Goal: Task Accomplishment & Management: Complete application form

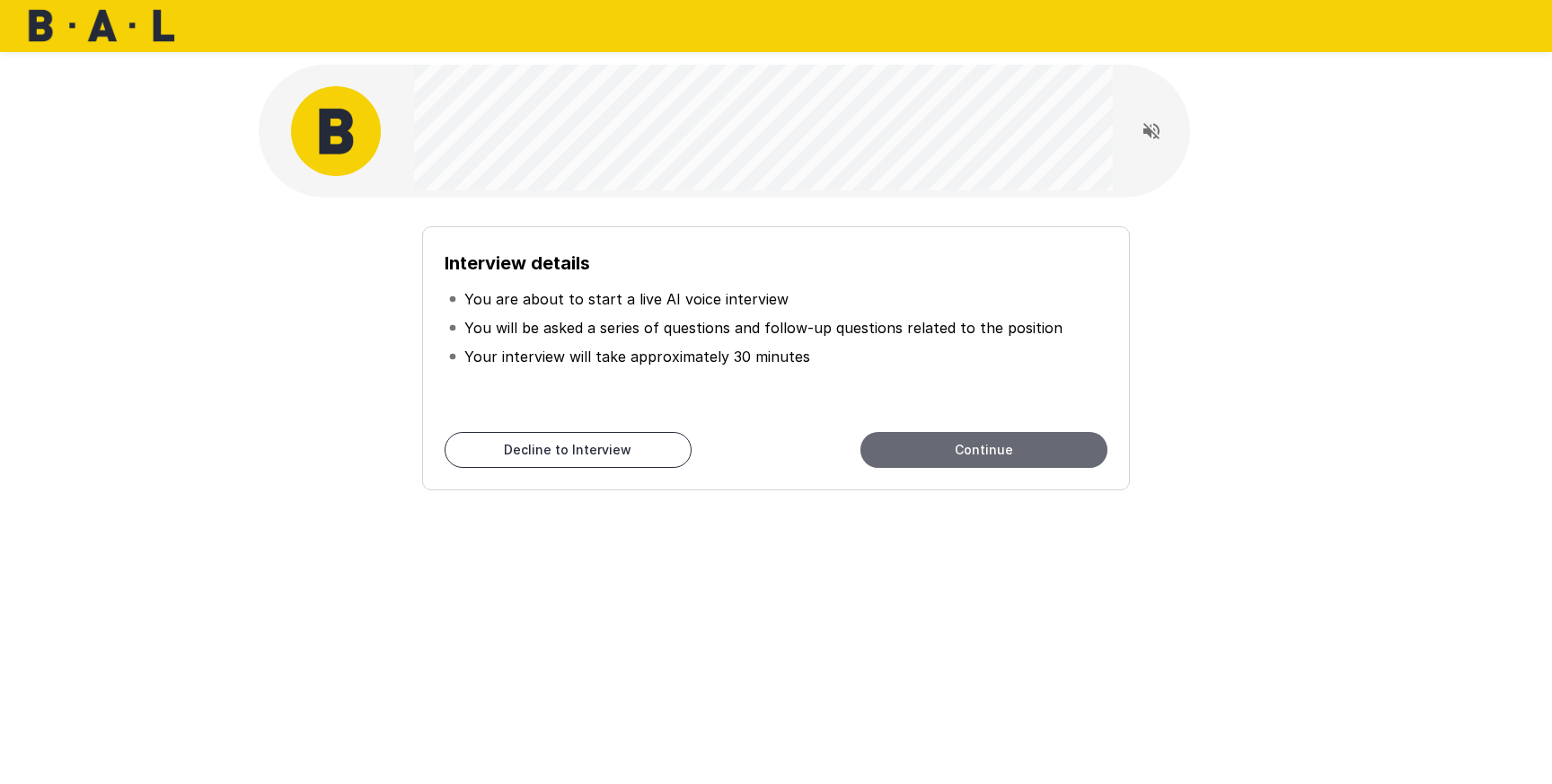
click at [942, 463] on button "Continue" at bounding box center [984, 449] width 247 height 36
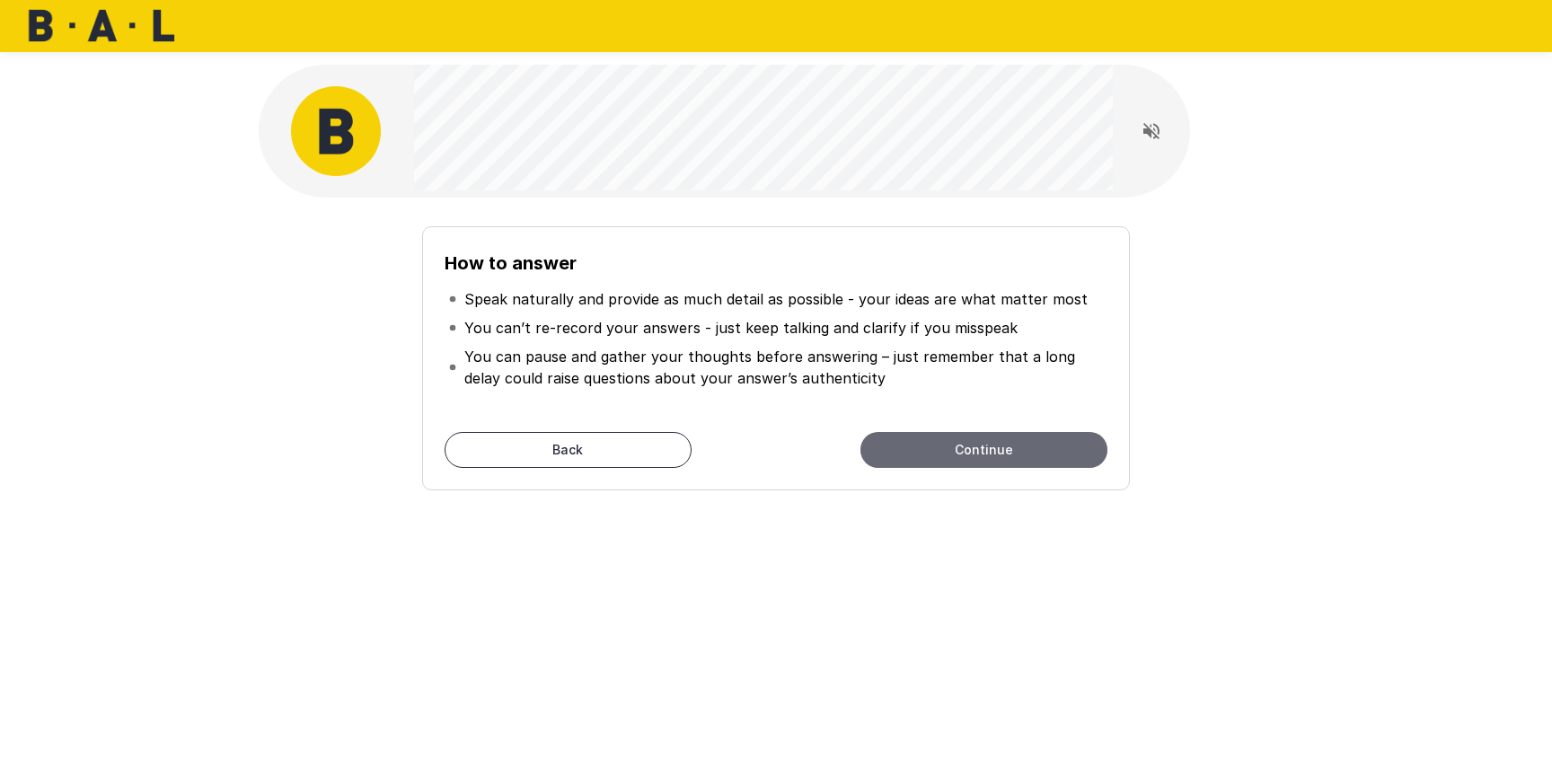
click at [978, 445] on button "Continue" at bounding box center [984, 449] width 247 height 36
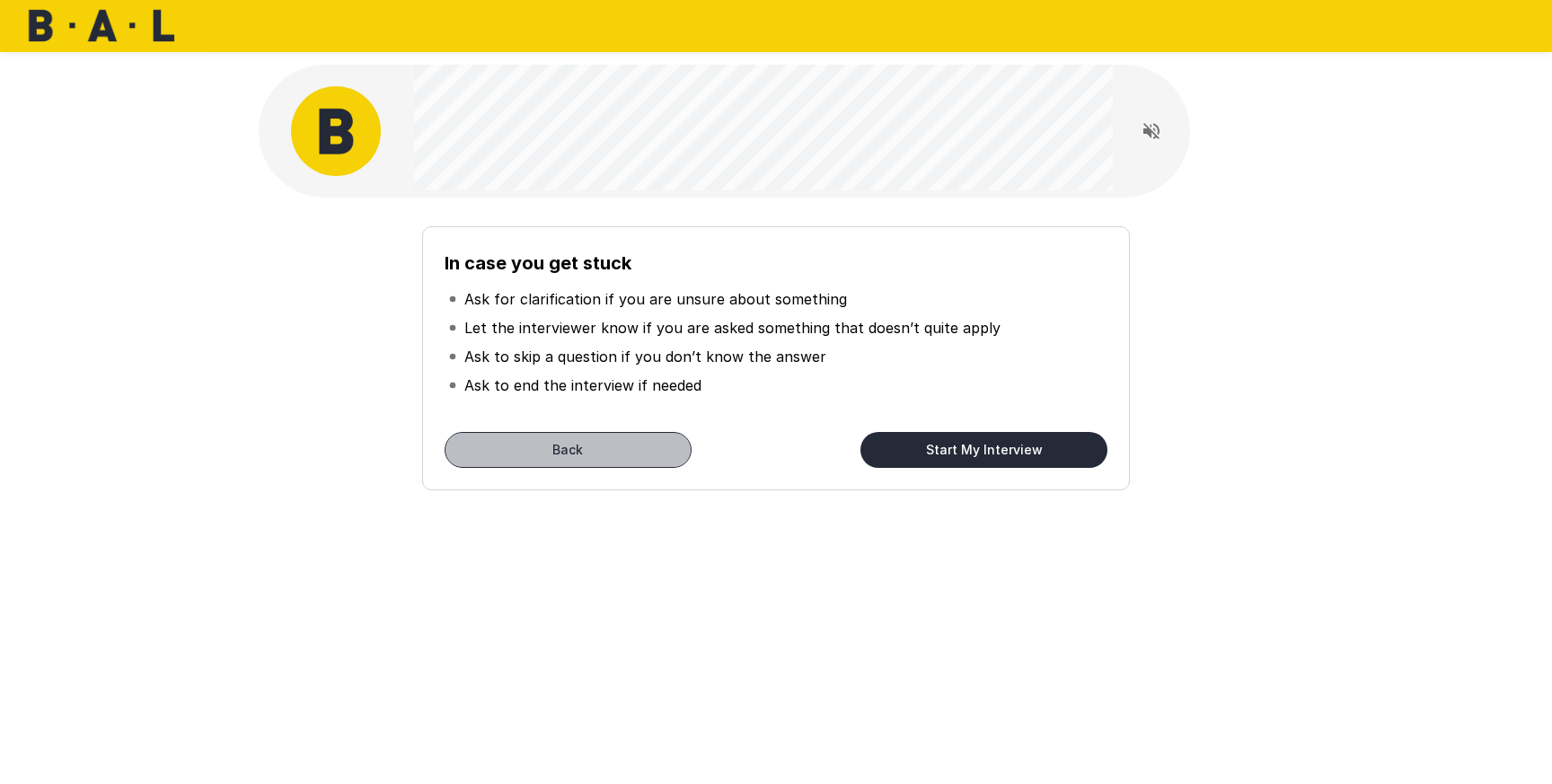
click at [652, 448] on button "Back" at bounding box center [568, 449] width 247 height 36
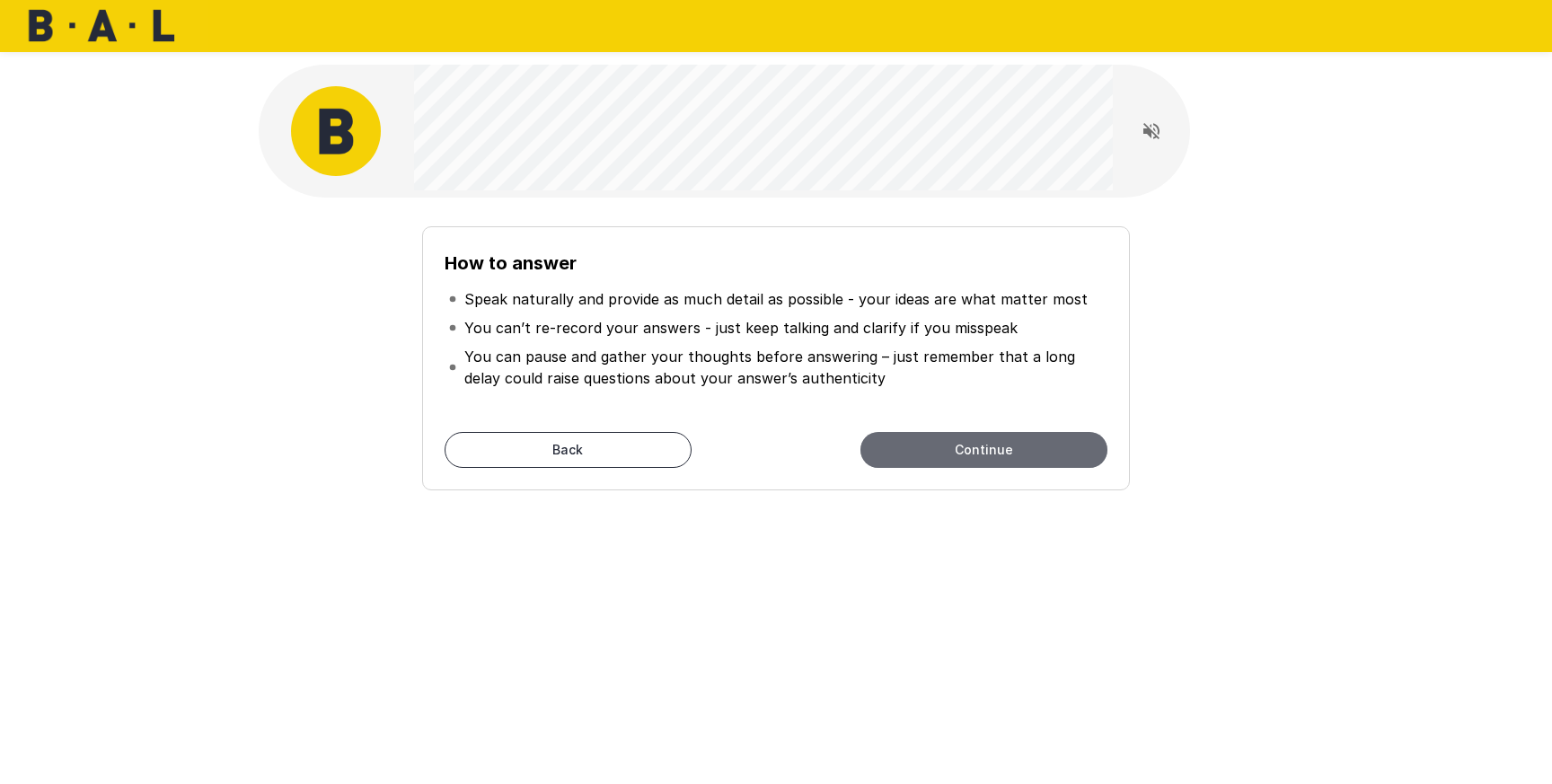
click at [983, 451] on button "Continue" at bounding box center [984, 449] width 247 height 36
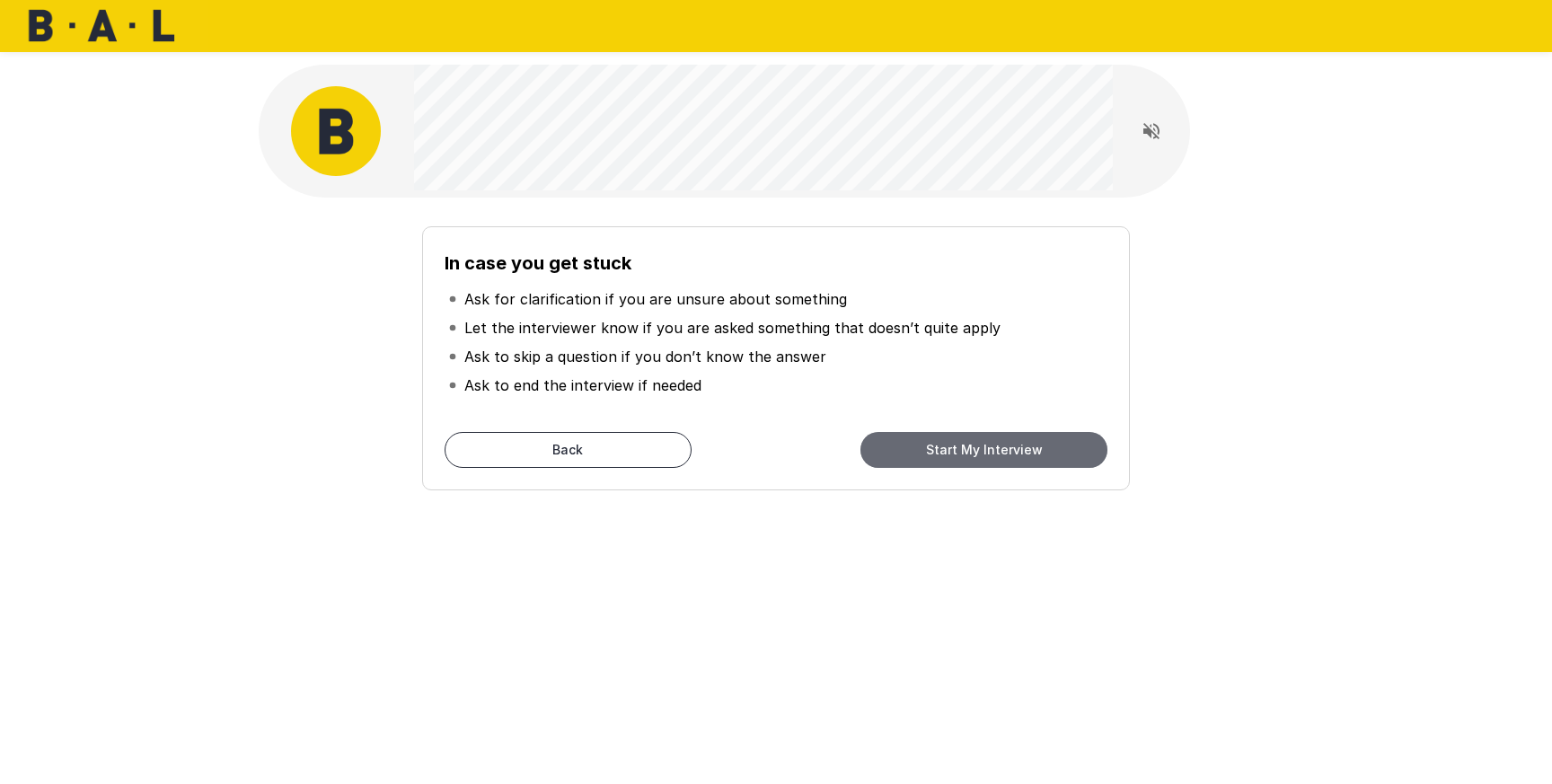
click at [983, 451] on button "Start My Interview" at bounding box center [984, 449] width 247 height 36
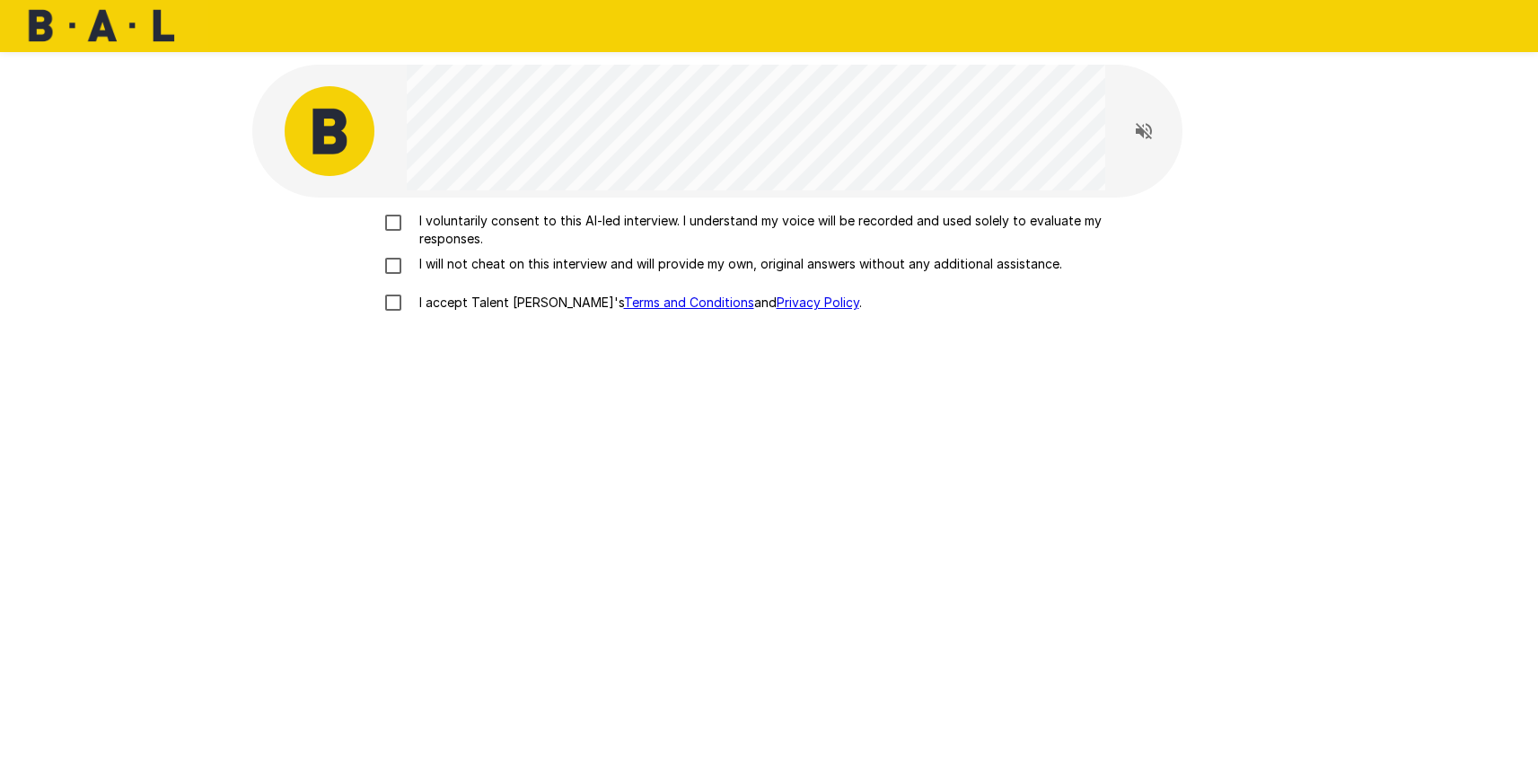
click at [509, 220] on p "I voluntarily consent to this AI-led interview. I understand my voice will be r…" at bounding box center [788, 230] width 752 height 36
click at [492, 270] on p "I will not cheat on this interview and will provide my own, original answers wi…" at bounding box center [737, 264] width 651 height 18
click at [484, 299] on p "I accept Talent Llama's Terms and Conditions and Privacy Policy ." at bounding box center [637, 303] width 450 height 18
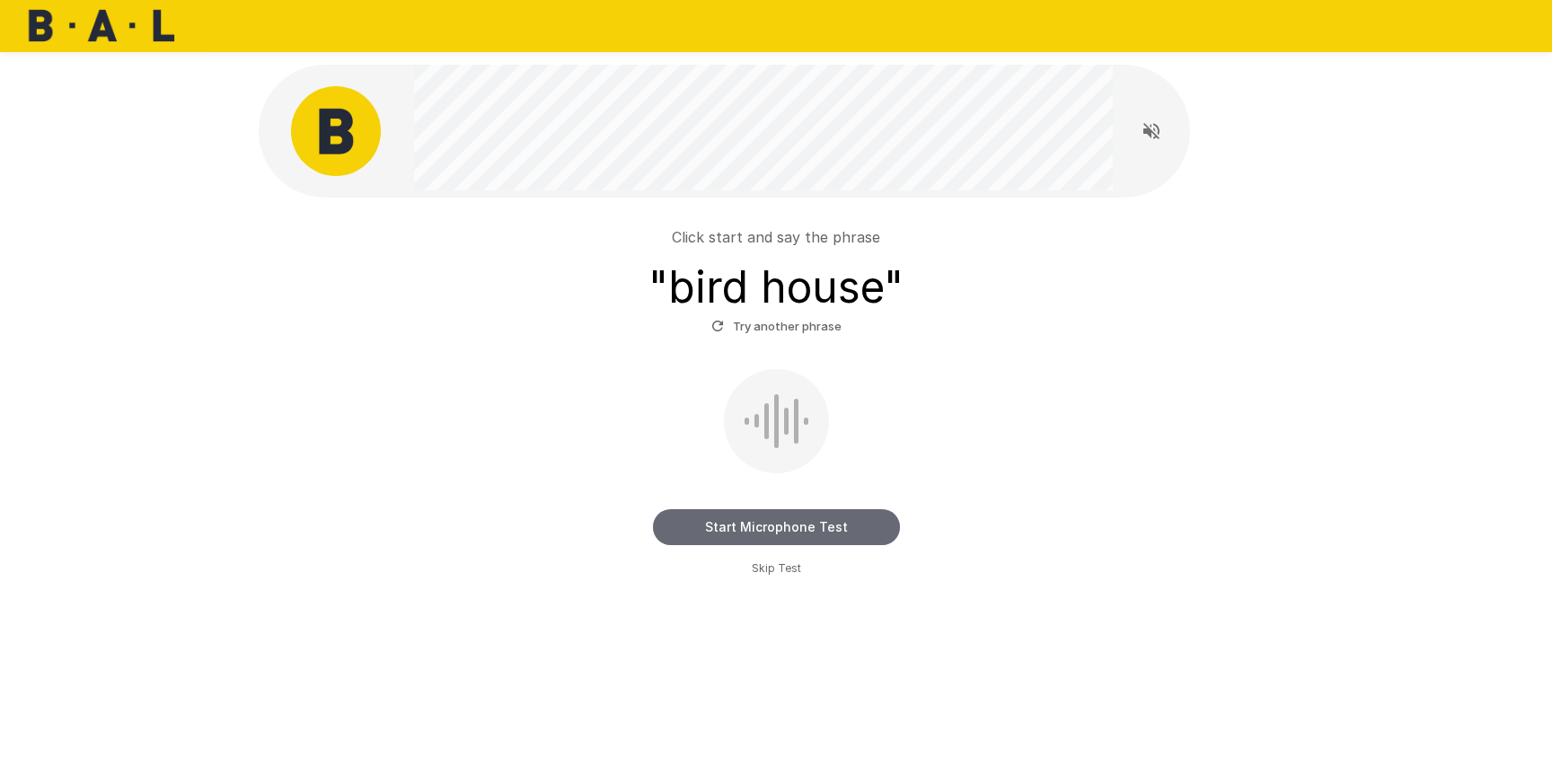
click at [701, 532] on button "Start Microphone Test" at bounding box center [776, 526] width 247 height 36
click at [701, 532] on button "Stop & Submit" at bounding box center [776, 526] width 247 height 36
click at [757, 533] on button "Stop & Submit" at bounding box center [776, 526] width 247 height 36
click at [782, 519] on button "Stop & Submit" at bounding box center [776, 526] width 247 height 36
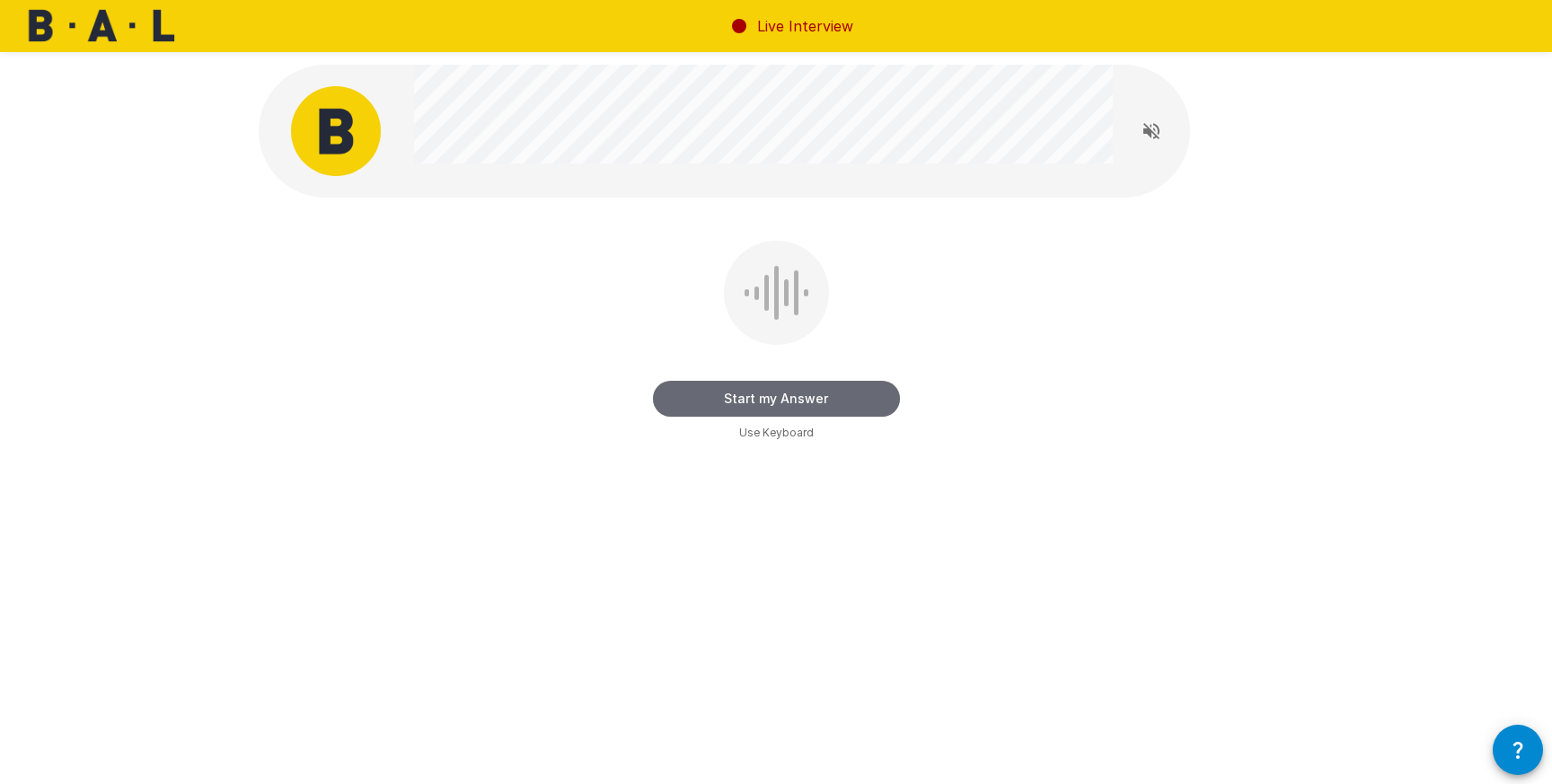
click at [796, 406] on button "Start my Answer" at bounding box center [776, 398] width 247 height 36
click at [796, 406] on button "Stop & Submit" at bounding box center [776, 398] width 247 height 36
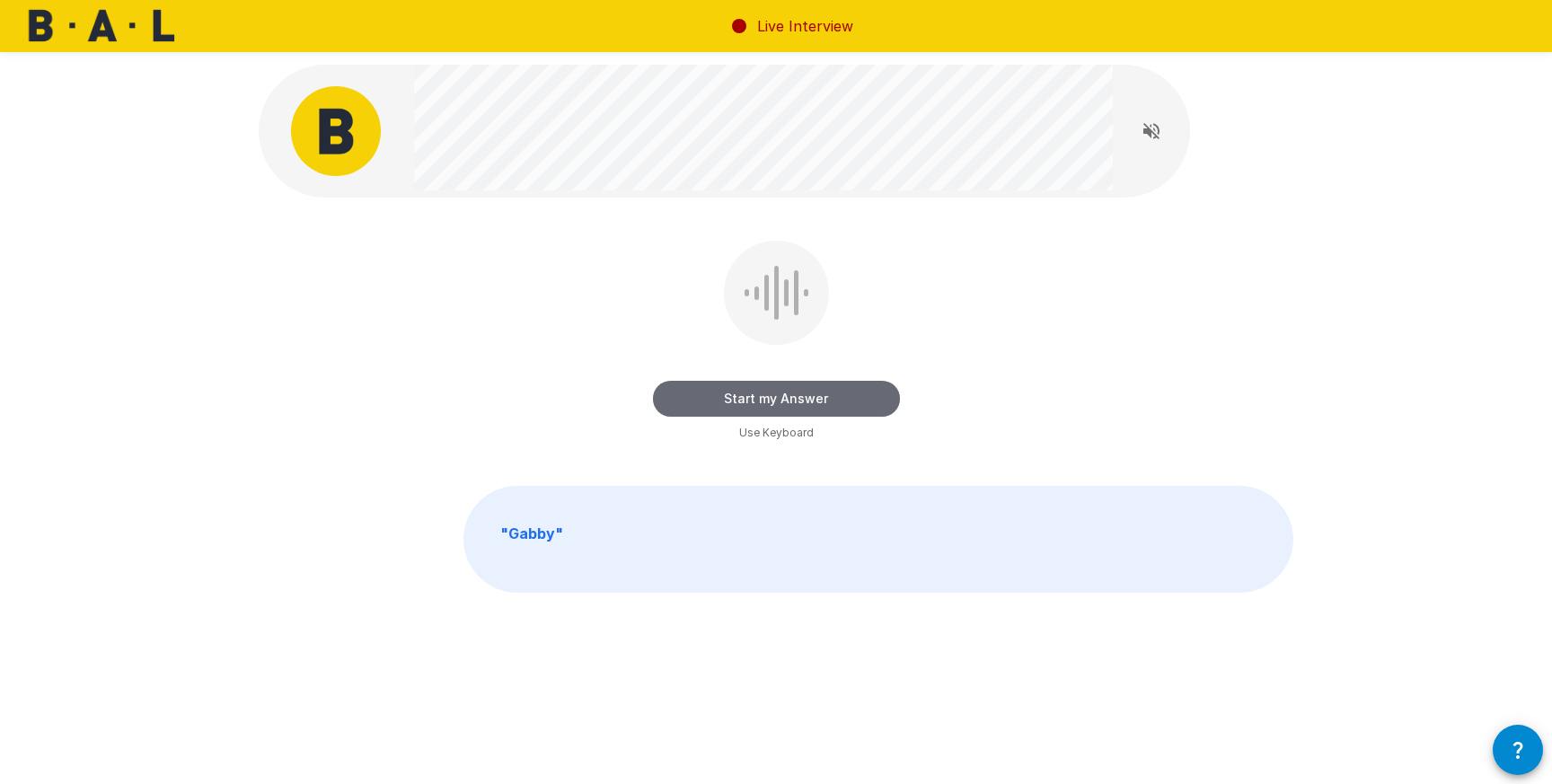
click at [796, 406] on button "Start my Answer" at bounding box center [776, 398] width 247 height 36
click at [796, 406] on button "Stop & Submit" at bounding box center [776, 398] width 247 height 36
click at [796, 406] on button "Start my Answer" at bounding box center [776, 398] width 247 height 36
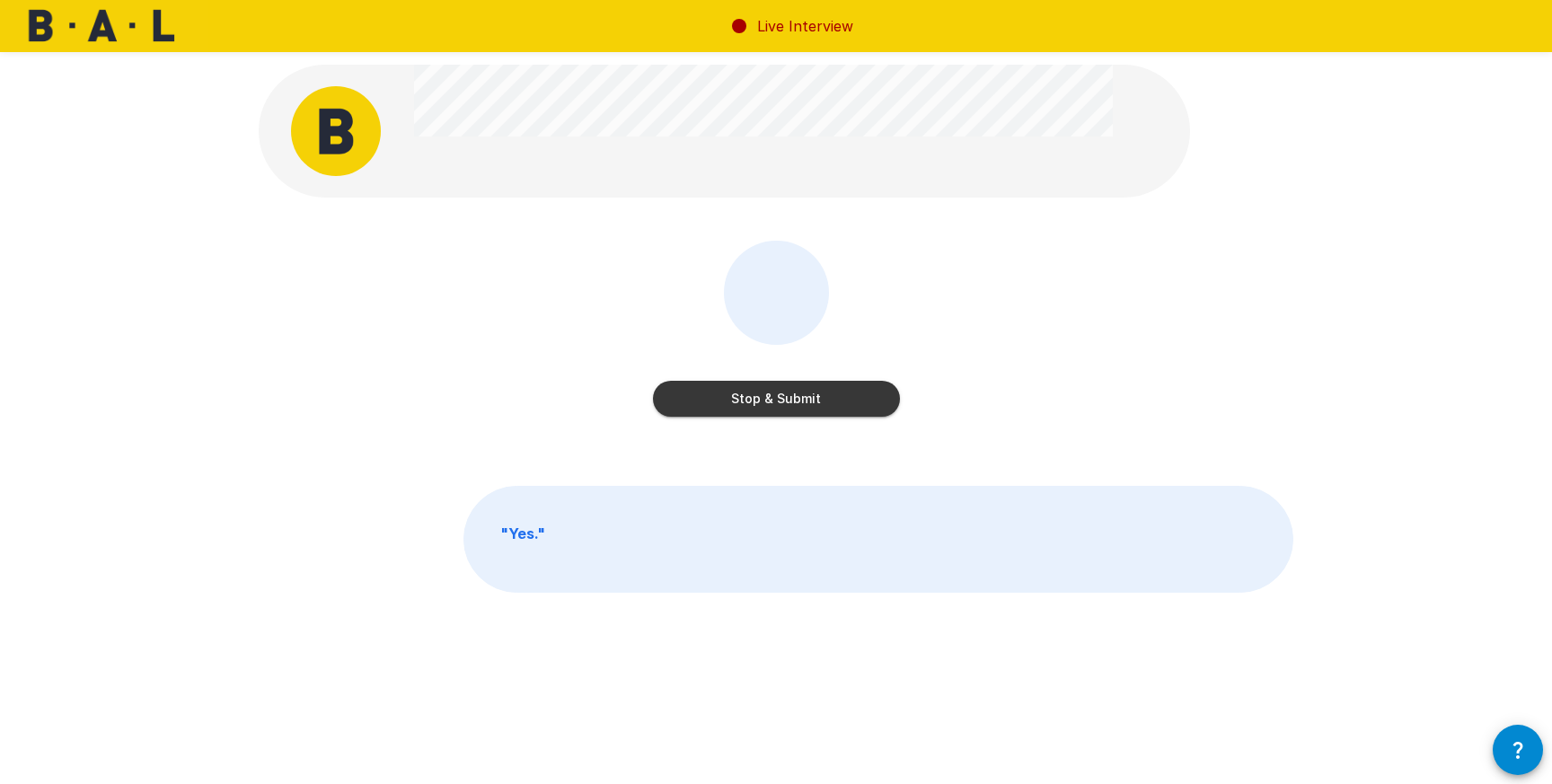
click at [796, 406] on button "Stop & Submit" at bounding box center [776, 398] width 247 height 36
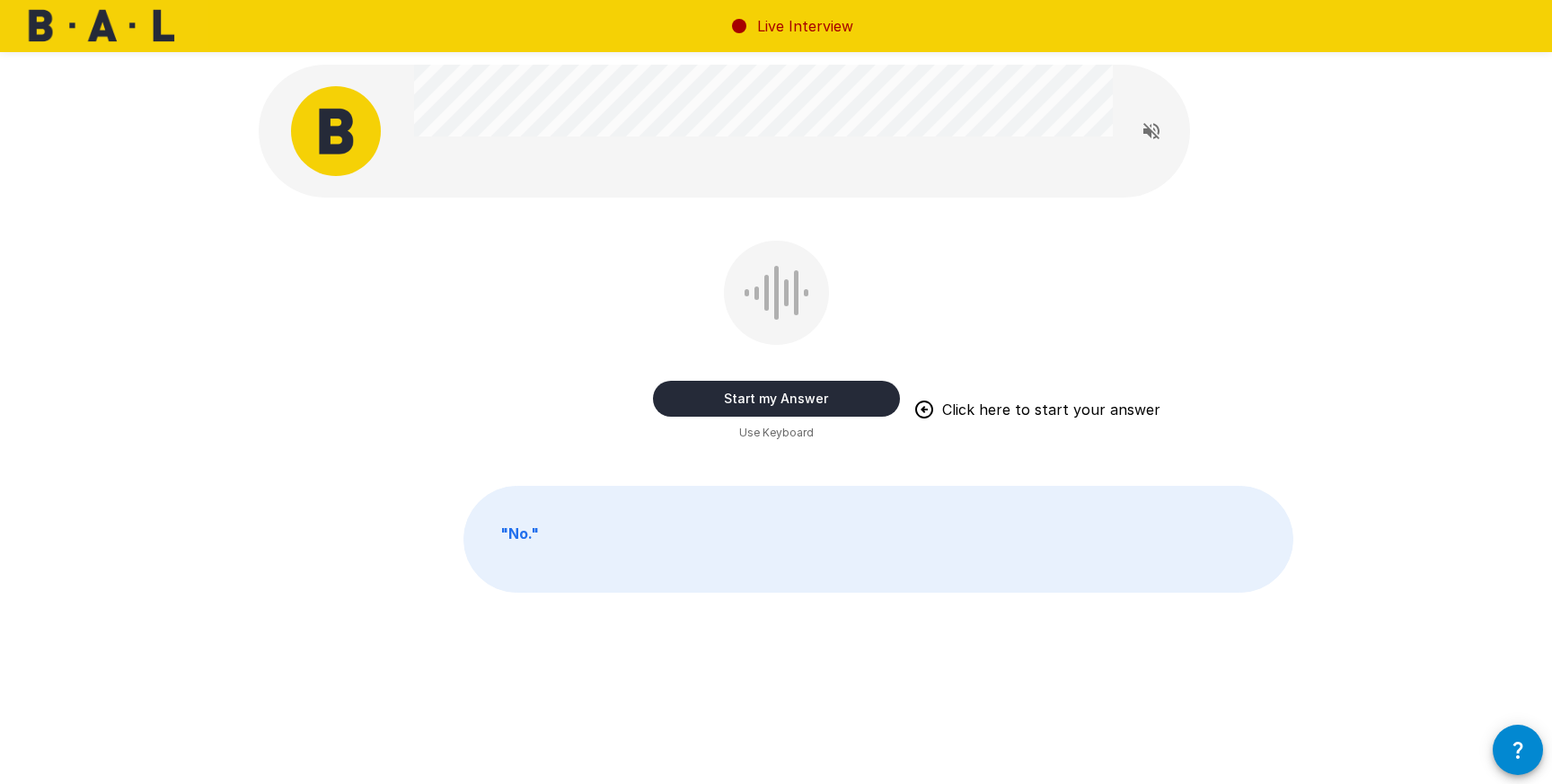
click at [854, 400] on button "Start my Answer" at bounding box center [776, 398] width 247 height 36
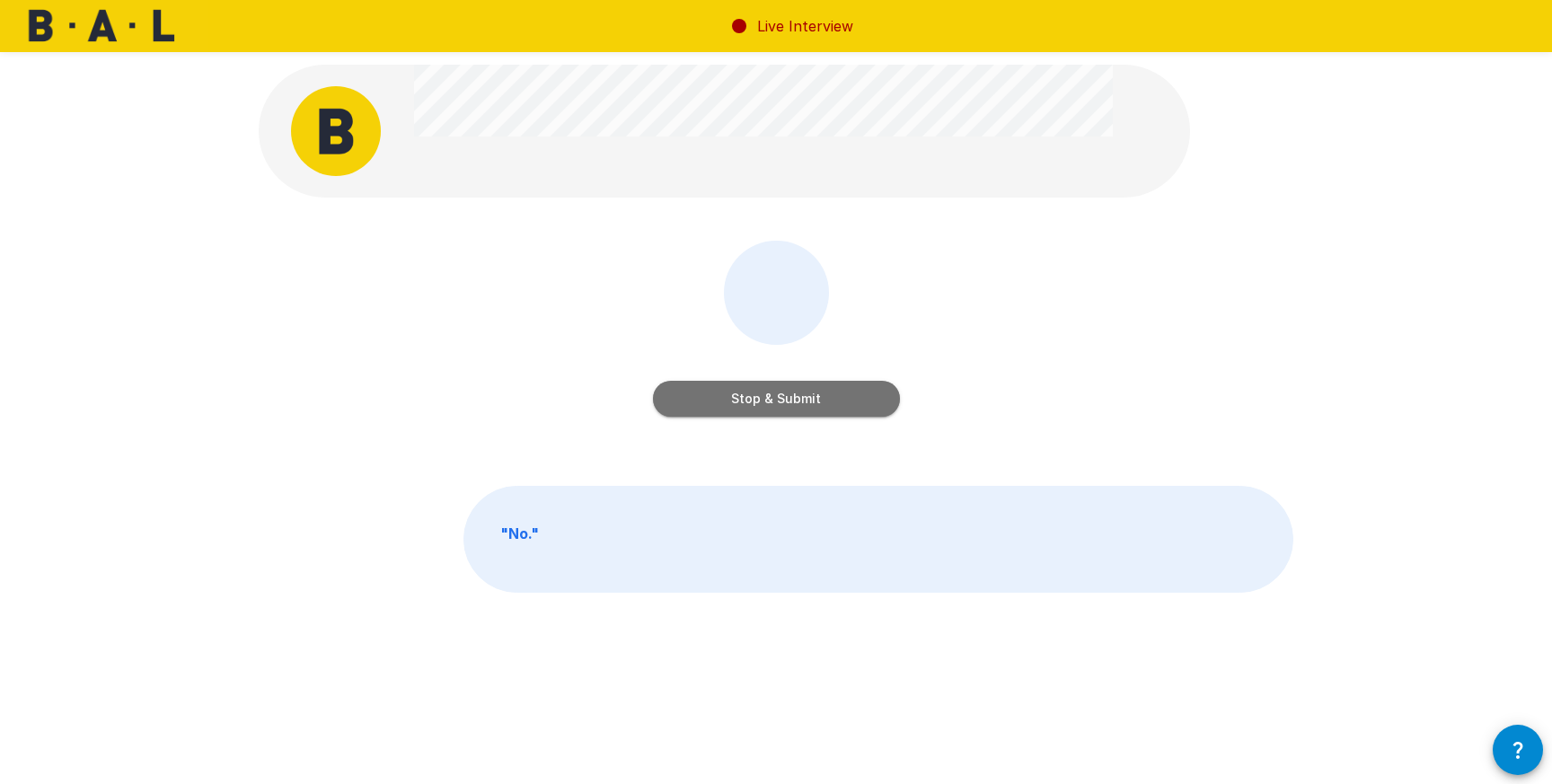
click at [854, 400] on button "Stop & Submit" at bounding box center [776, 398] width 247 height 36
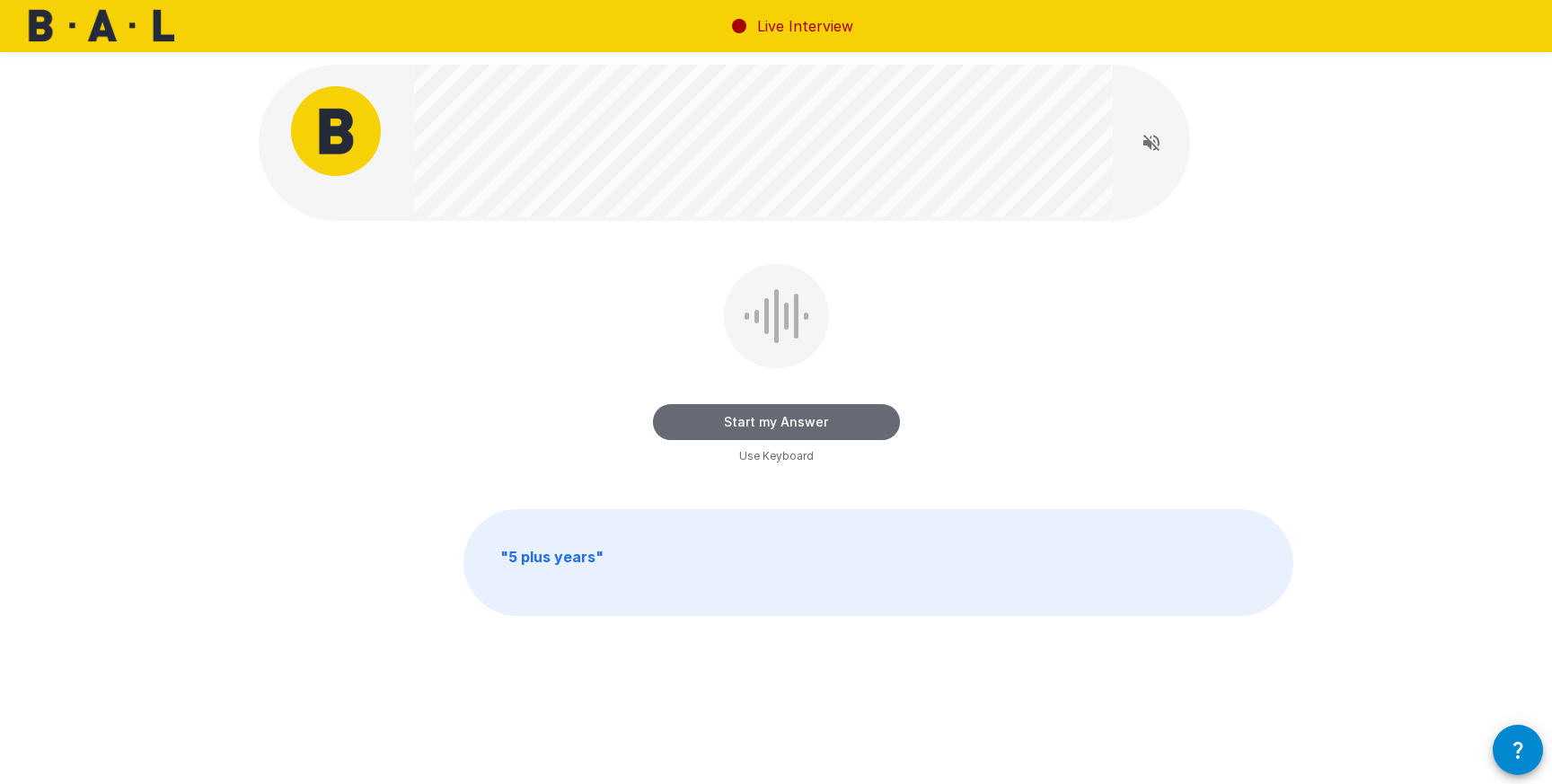
click at [839, 420] on button "Start my Answer" at bounding box center [776, 422] width 247 height 36
click at [839, 420] on button "Stop & Submit" at bounding box center [776, 422] width 247 height 36
click at [789, 427] on button "Start my Answer" at bounding box center [776, 422] width 247 height 36
click at [731, 411] on button "Stop & Submit" at bounding box center [776, 422] width 247 height 36
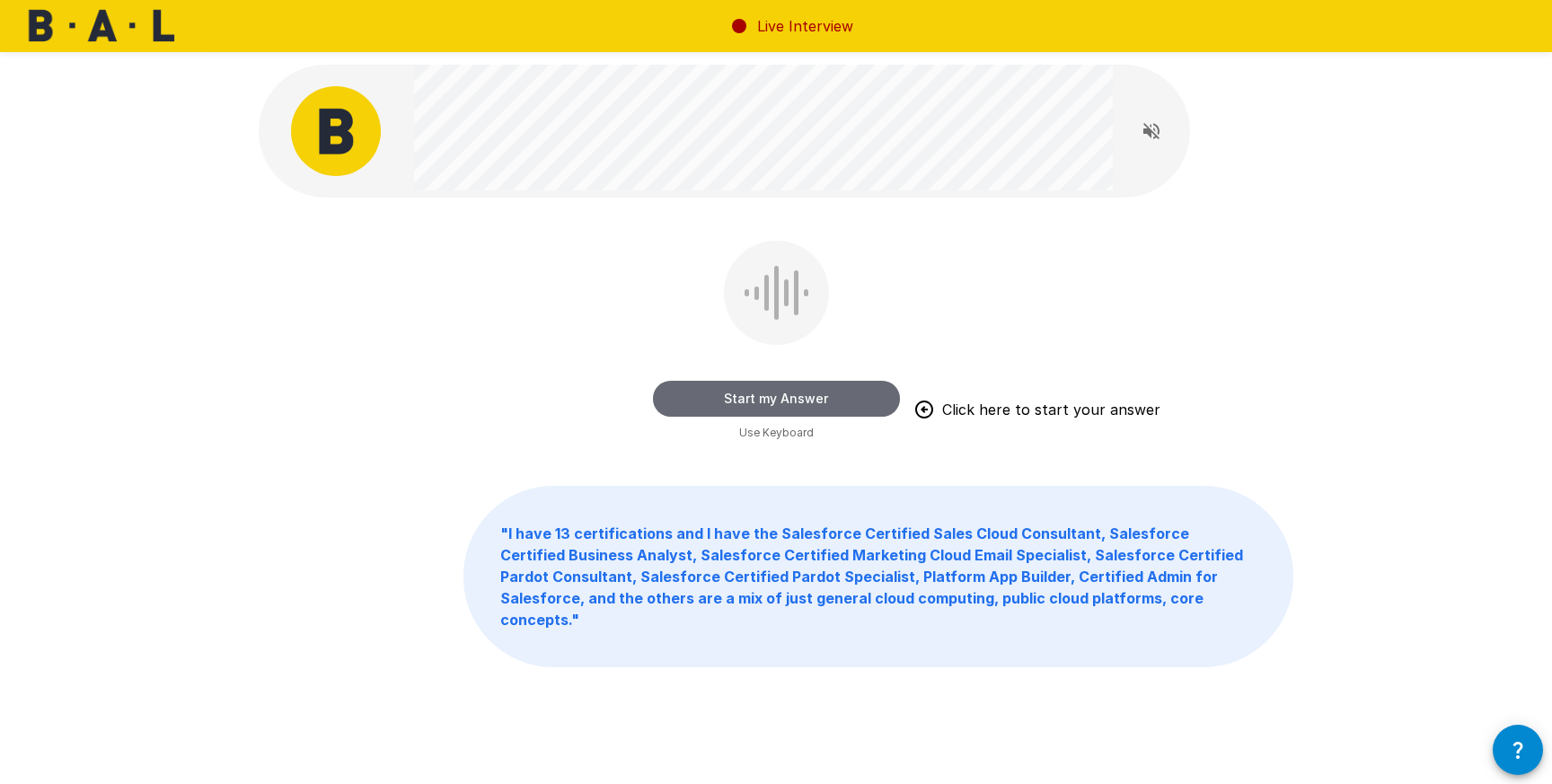
click at [774, 398] on button "Start my Answer" at bounding box center [776, 398] width 247 height 36
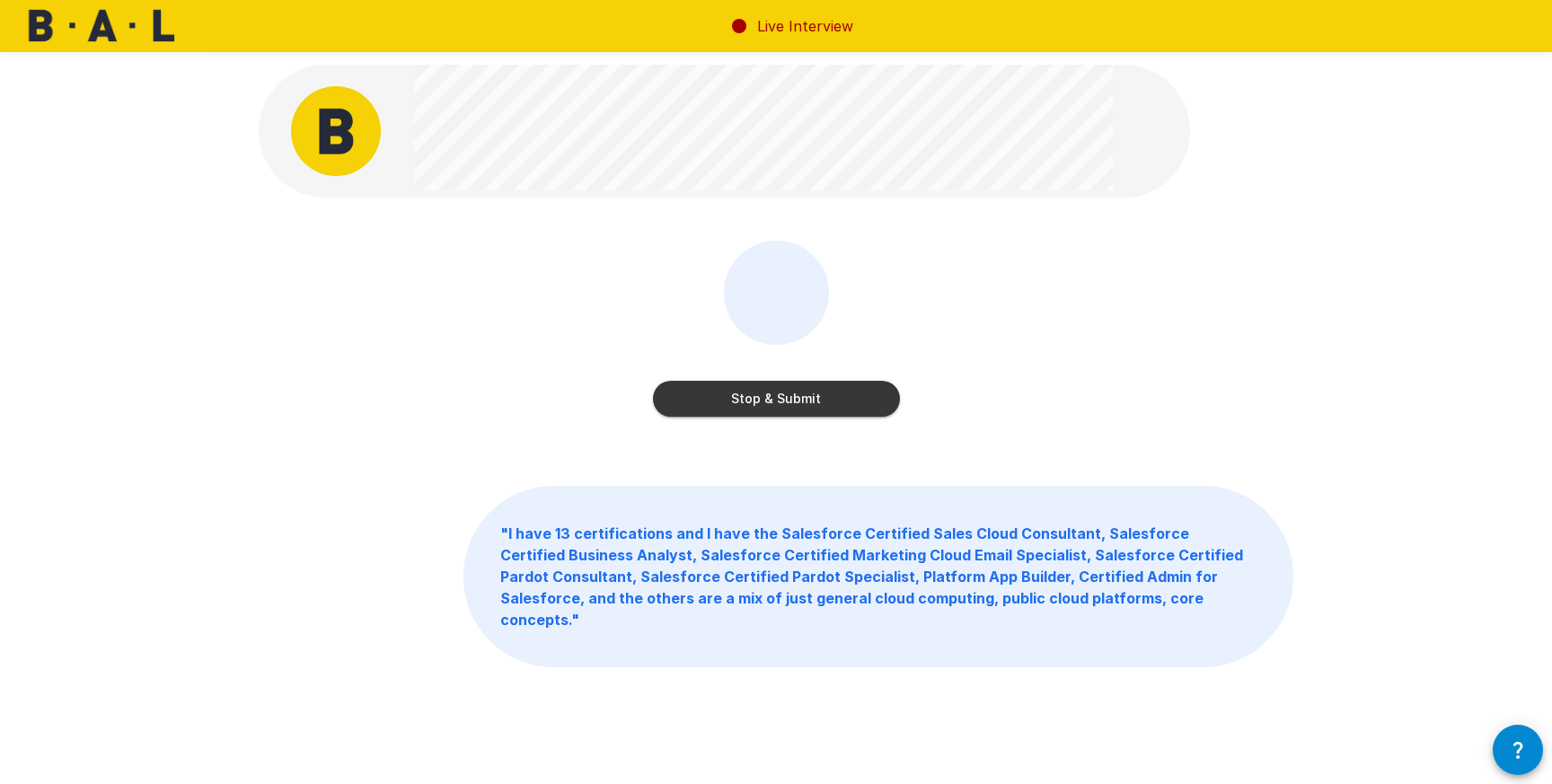
click at [774, 398] on button "Stop & Submit" at bounding box center [776, 398] width 247 height 36
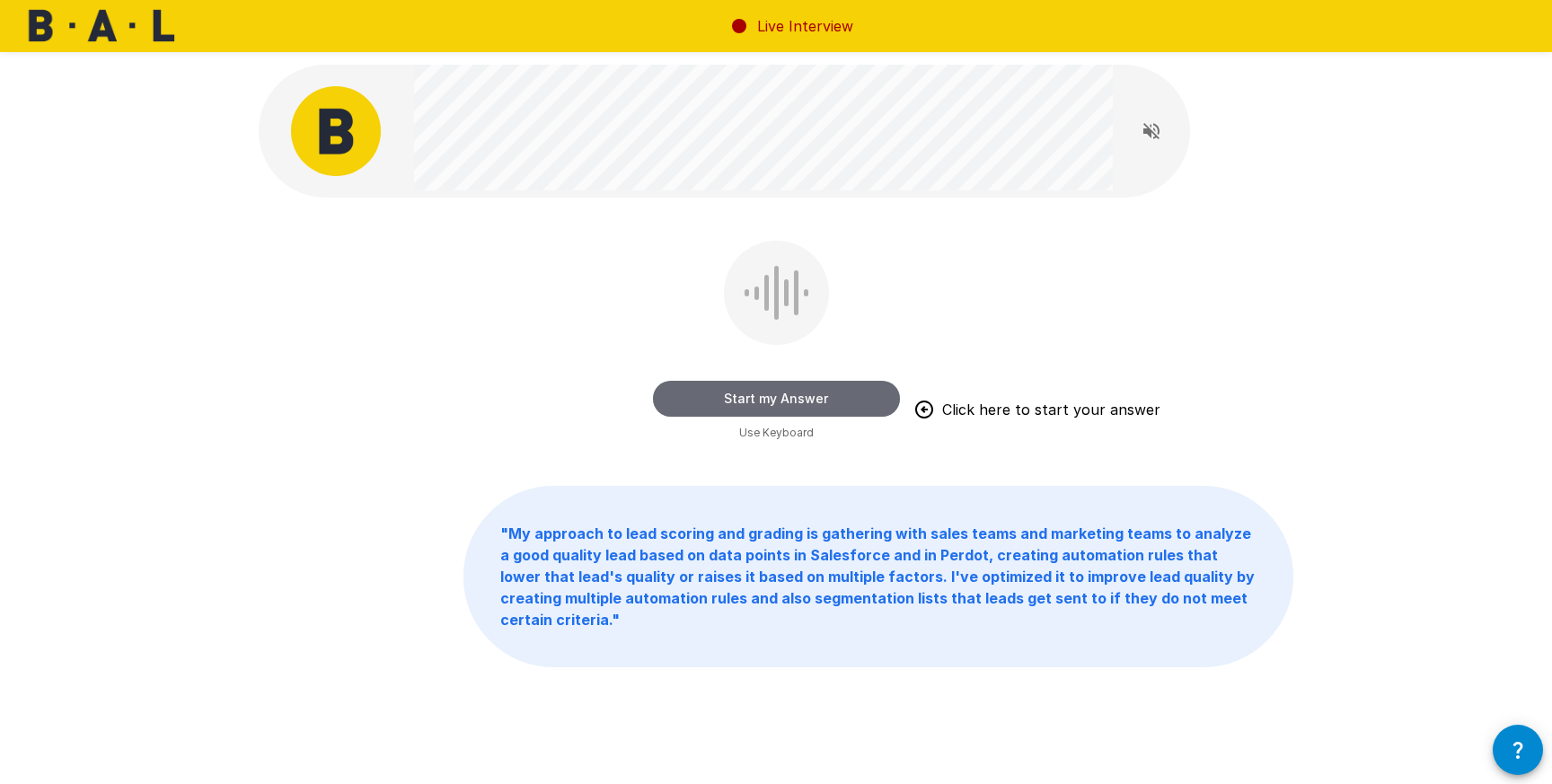
click at [845, 400] on button "Start my Answer" at bounding box center [776, 398] width 247 height 36
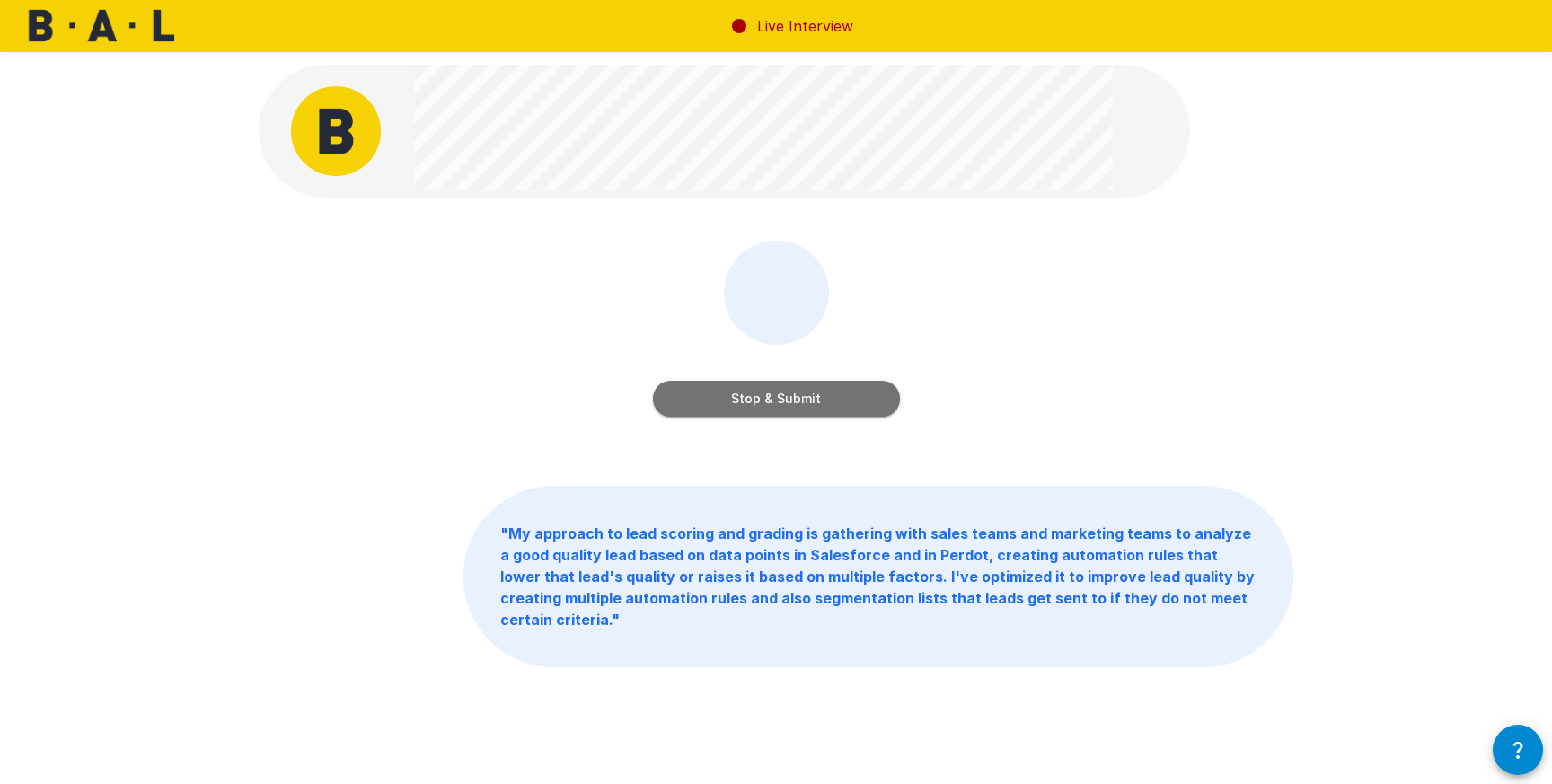
click at [845, 400] on button "Stop & Submit" at bounding box center [776, 398] width 247 height 36
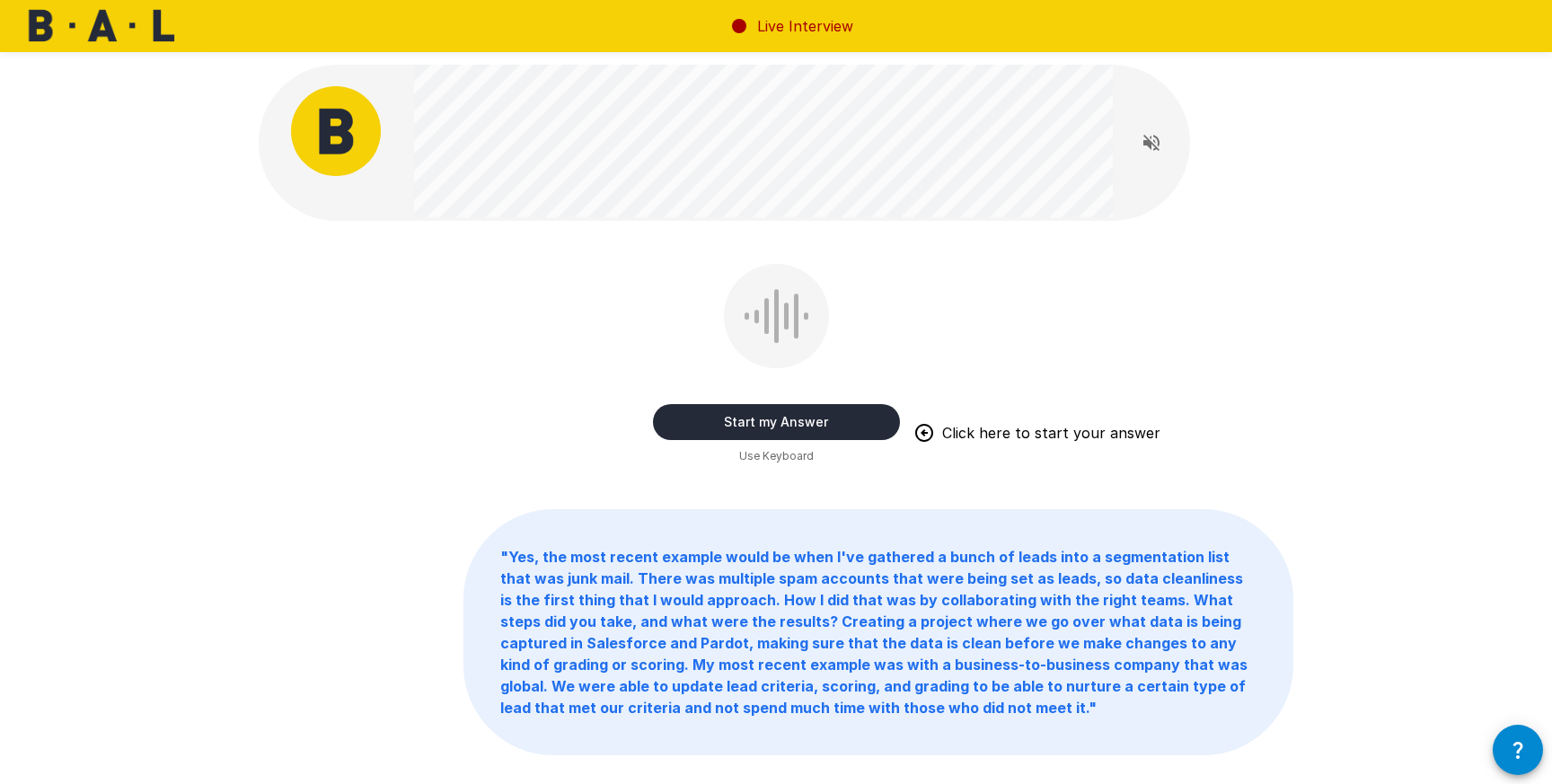
click at [868, 417] on button "Start my Answer" at bounding box center [776, 422] width 247 height 36
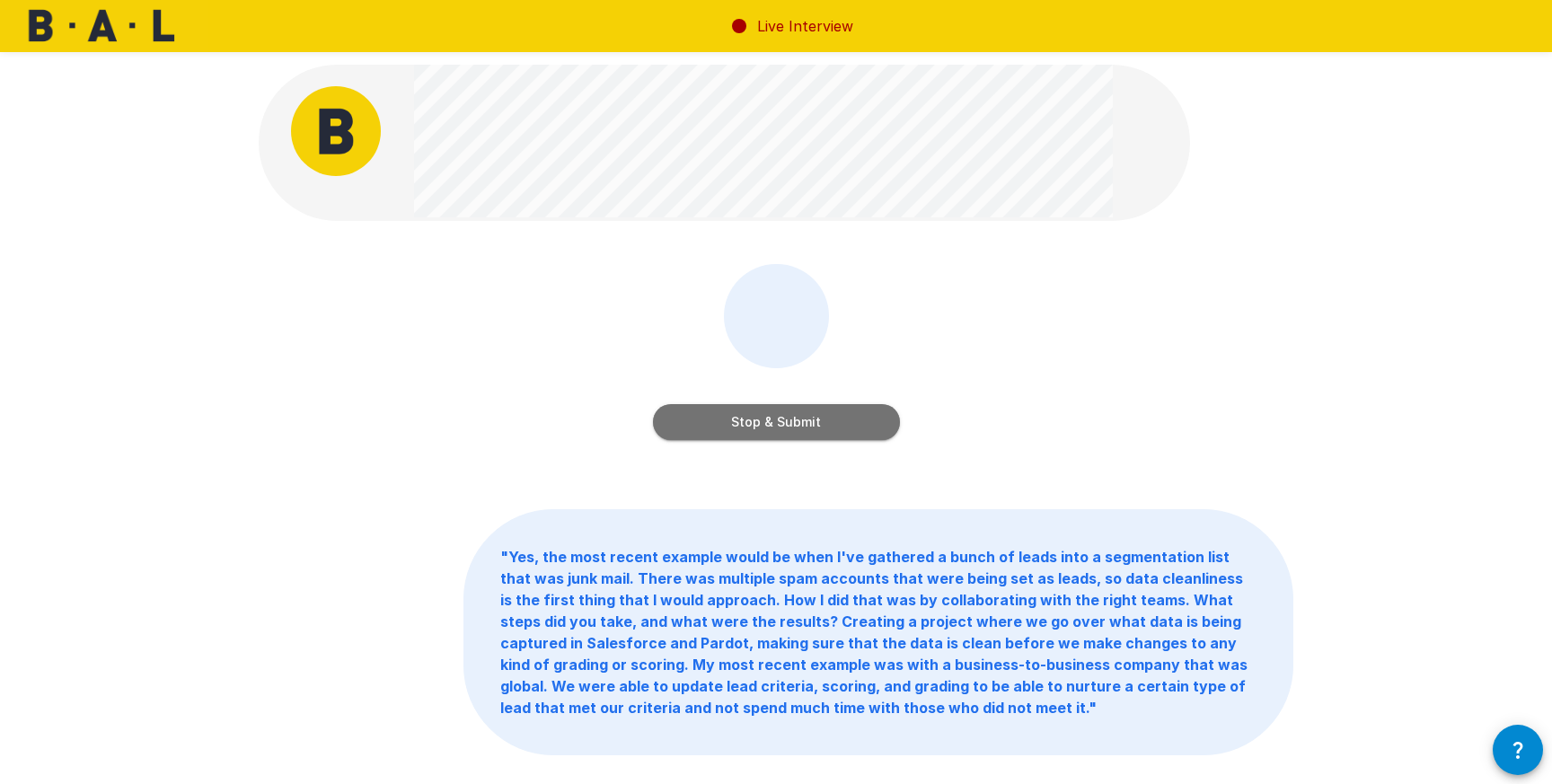
click at [868, 415] on button "Stop & Submit" at bounding box center [776, 422] width 247 height 36
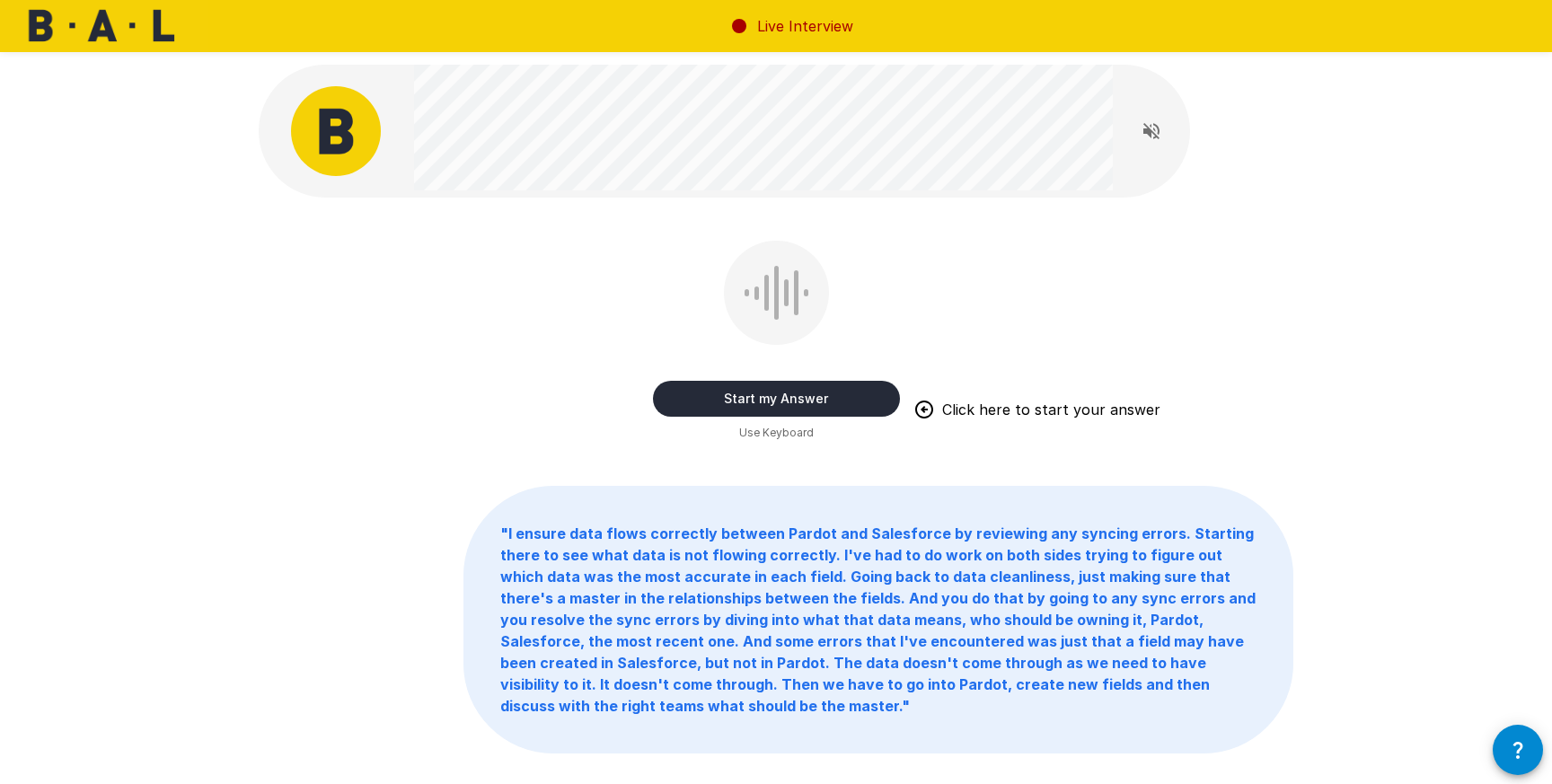
click at [797, 410] on button "Start my Answer" at bounding box center [776, 398] width 247 height 36
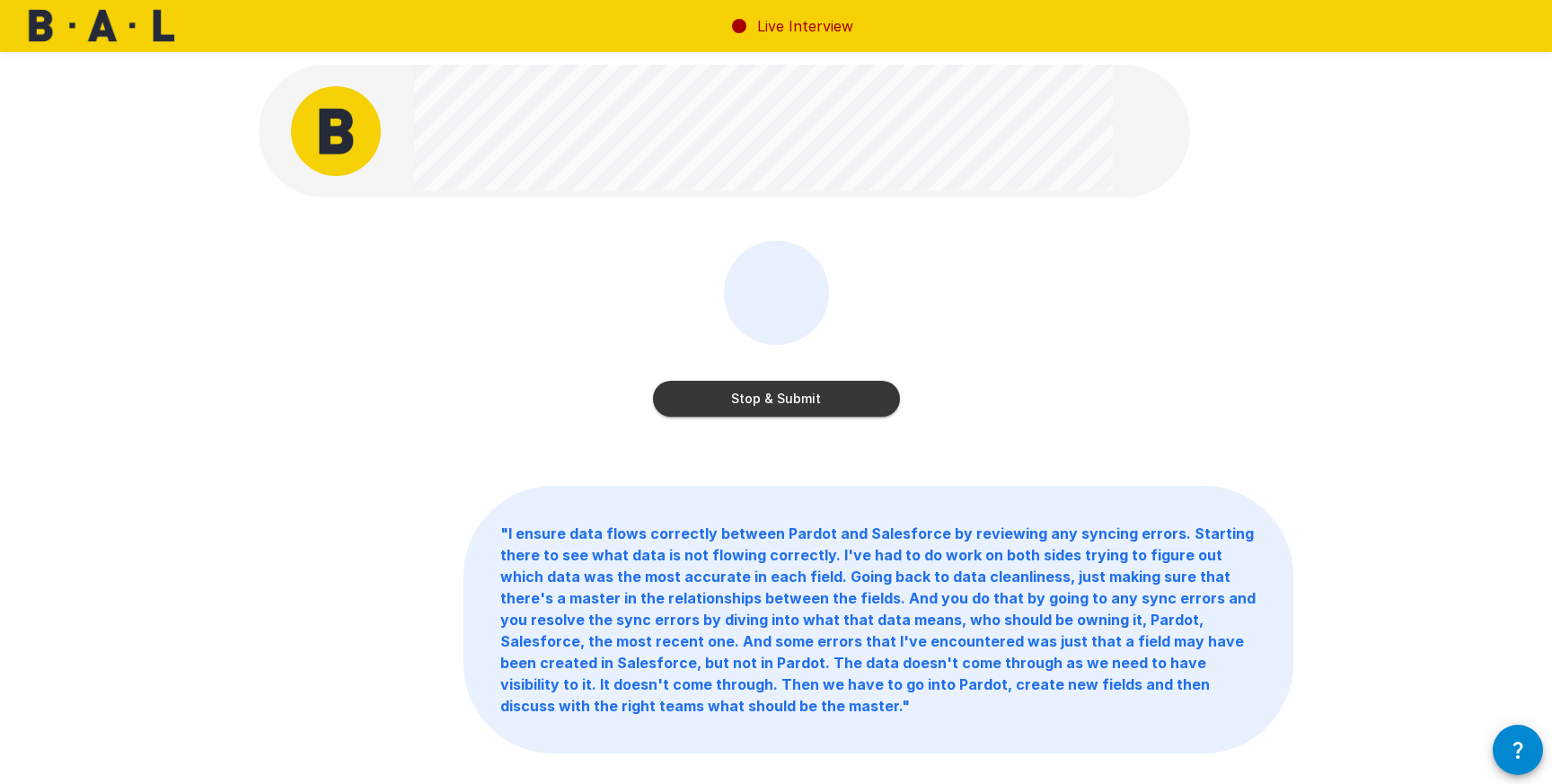
click at [797, 410] on button "Stop & Submit" at bounding box center [776, 398] width 247 height 36
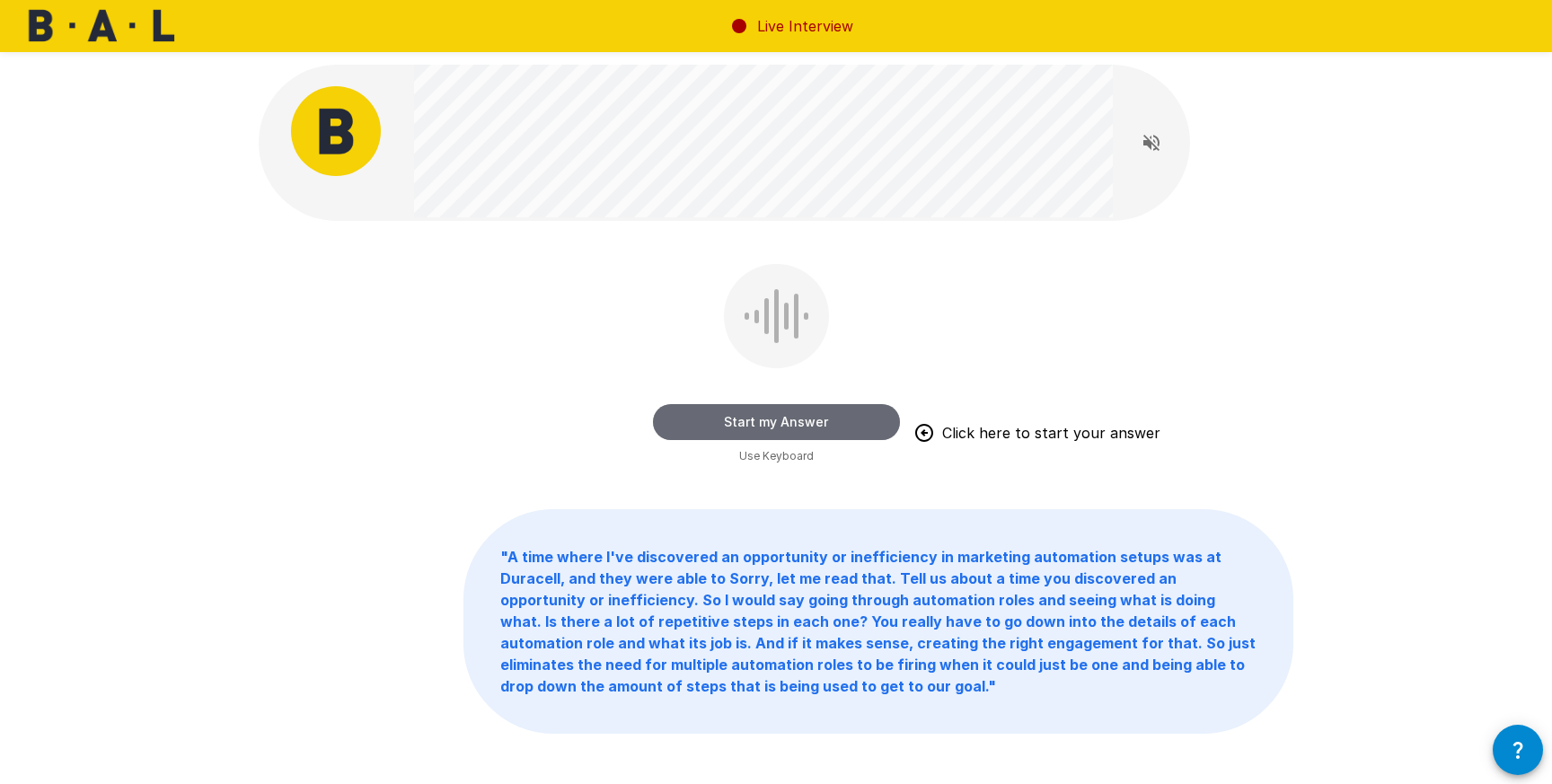
click at [797, 410] on button "Start my Answer" at bounding box center [776, 422] width 247 height 36
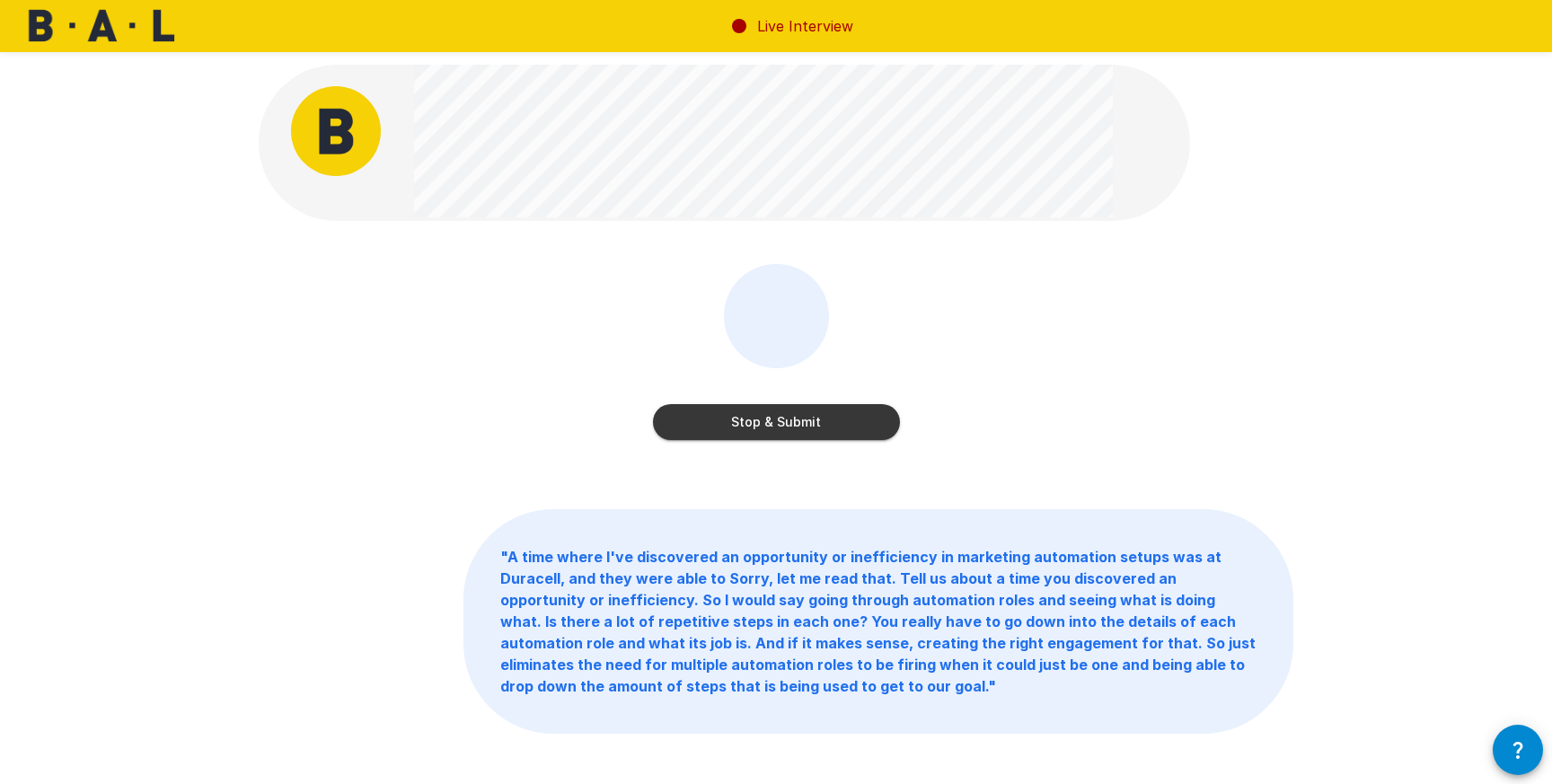
click at [797, 410] on button "Stop & Submit" at bounding box center [776, 422] width 247 height 36
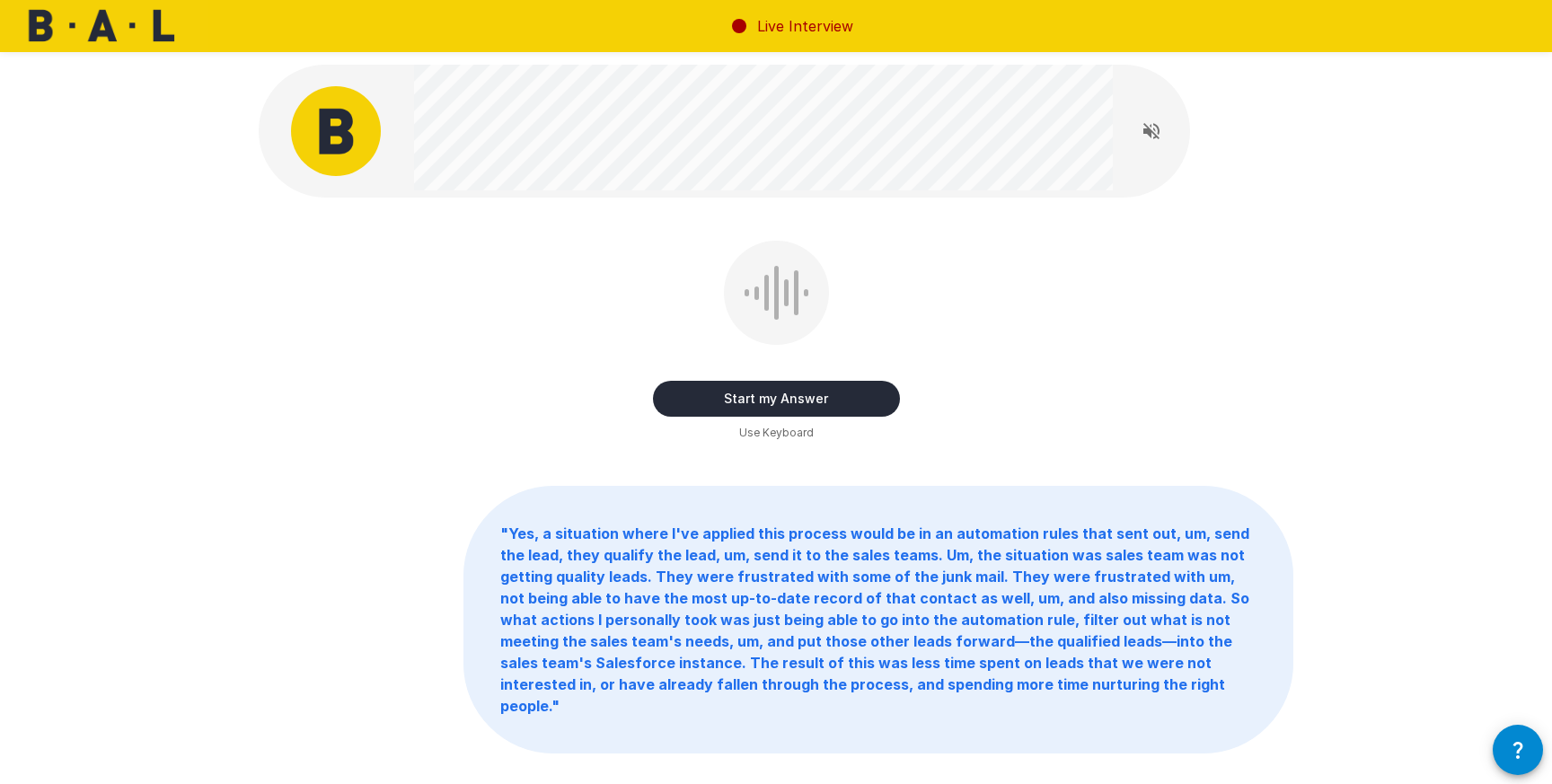
click at [800, 411] on button "Start my Answer" at bounding box center [776, 398] width 247 height 36
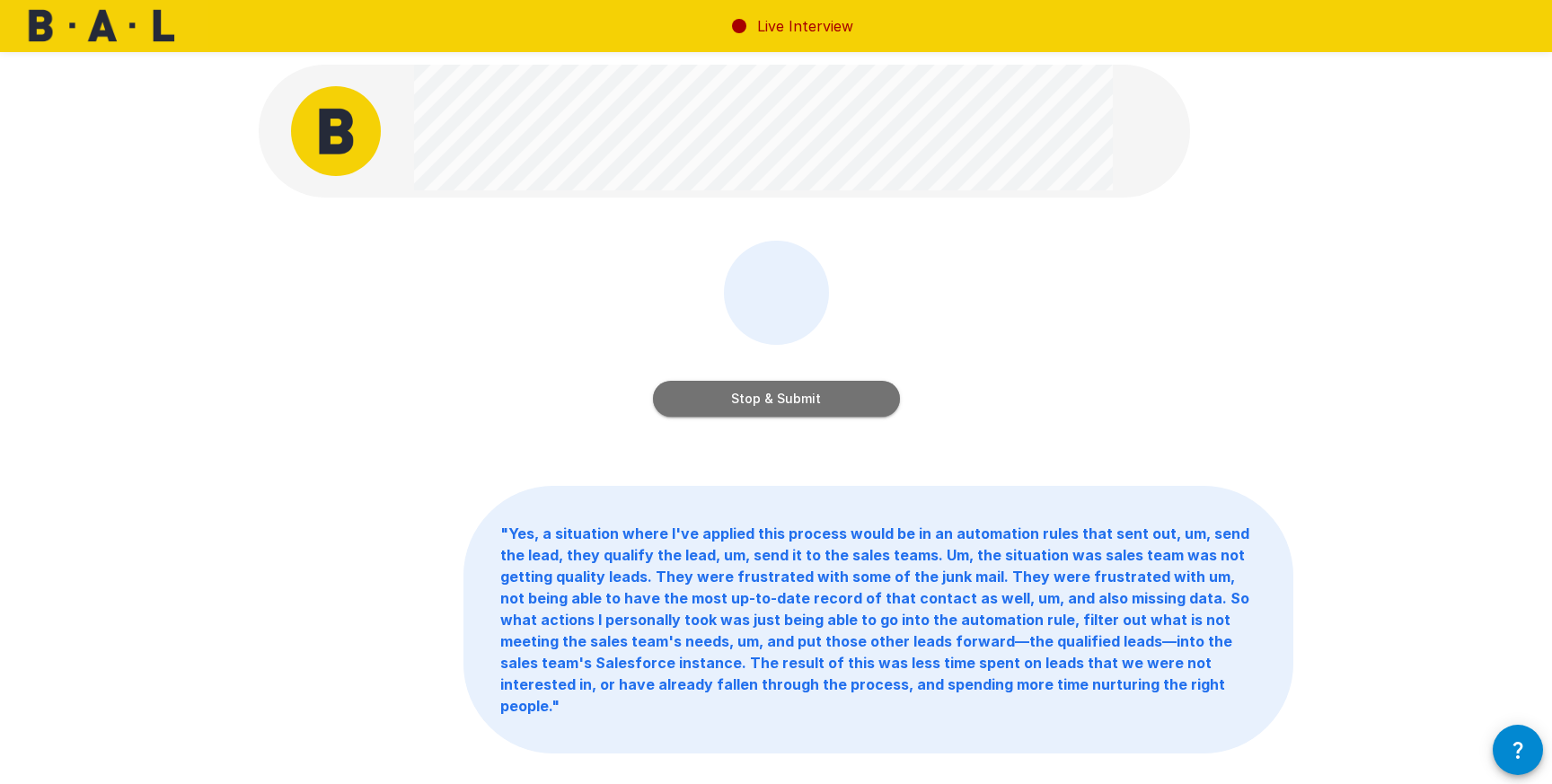
click at [800, 411] on button "Stop & Submit" at bounding box center [776, 398] width 247 height 36
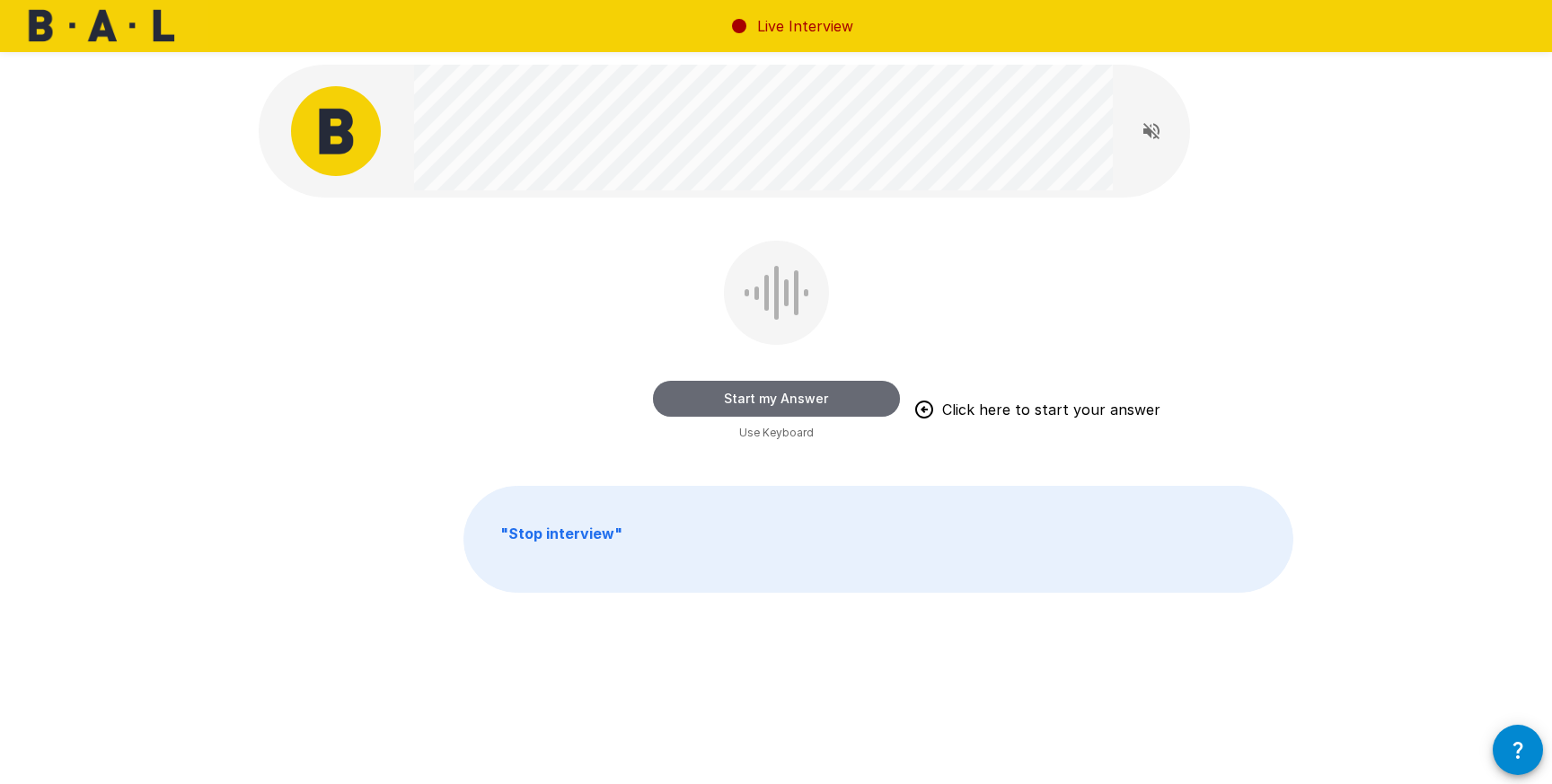
click at [800, 411] on button "Start my Answer" at bounding box center [776, 398] width 247 height 36
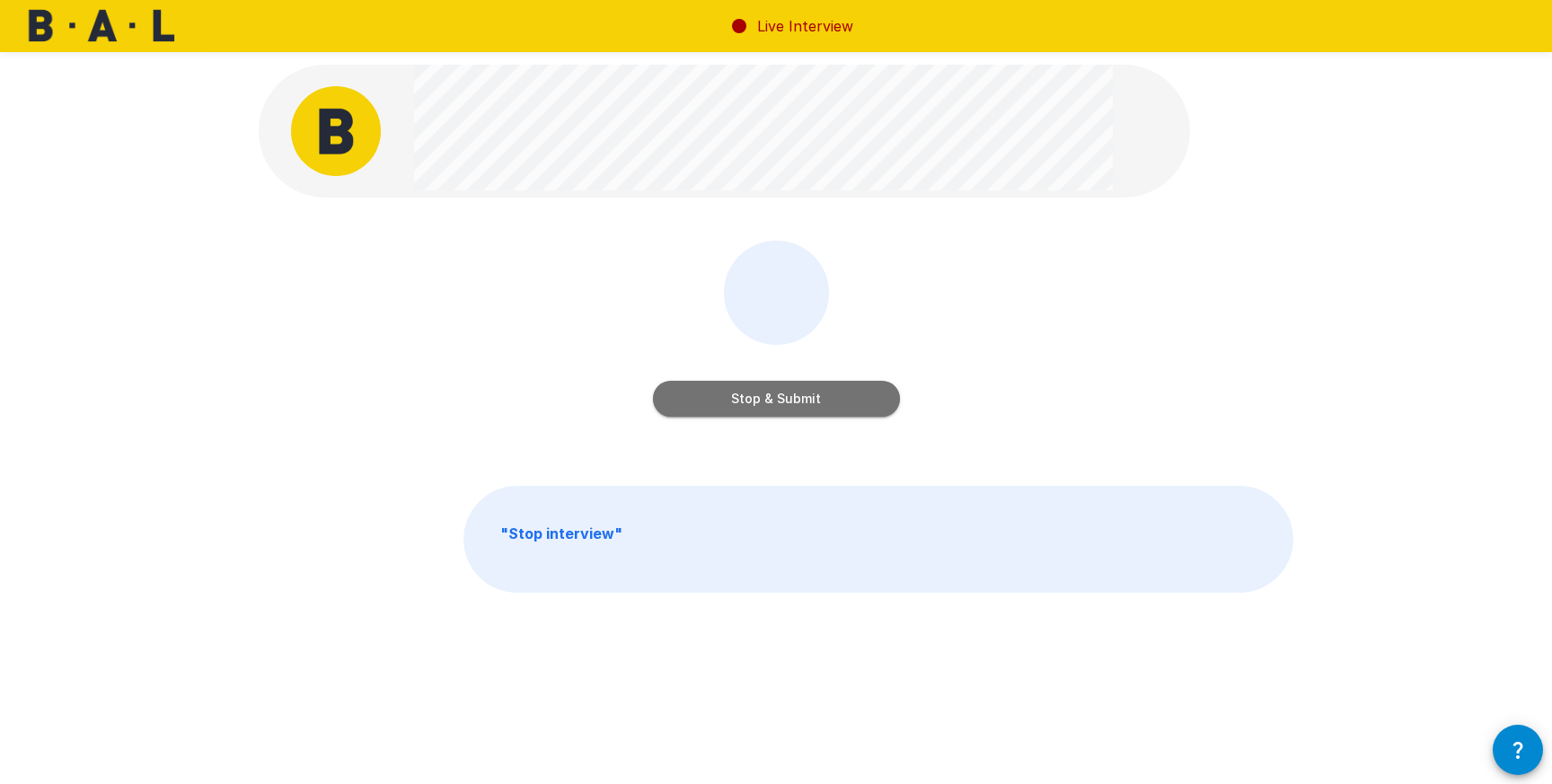
click at [800, 411] on button "Stop & Submit" at bounding box center [776, 398] width 247 height 36
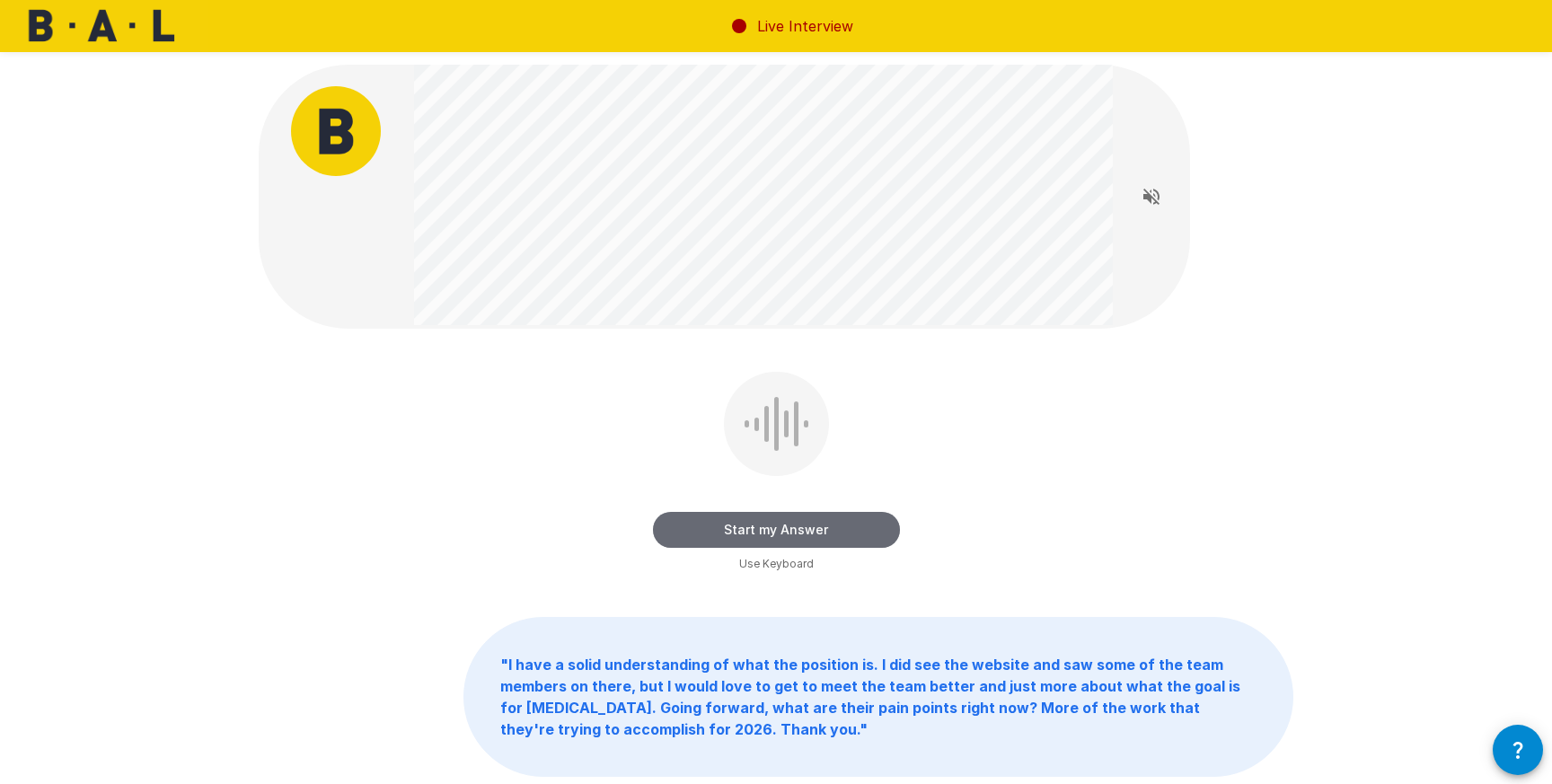
click at [804, 517] on button "Start my Answer" at bounding box center [776, 529] width 247 height 36
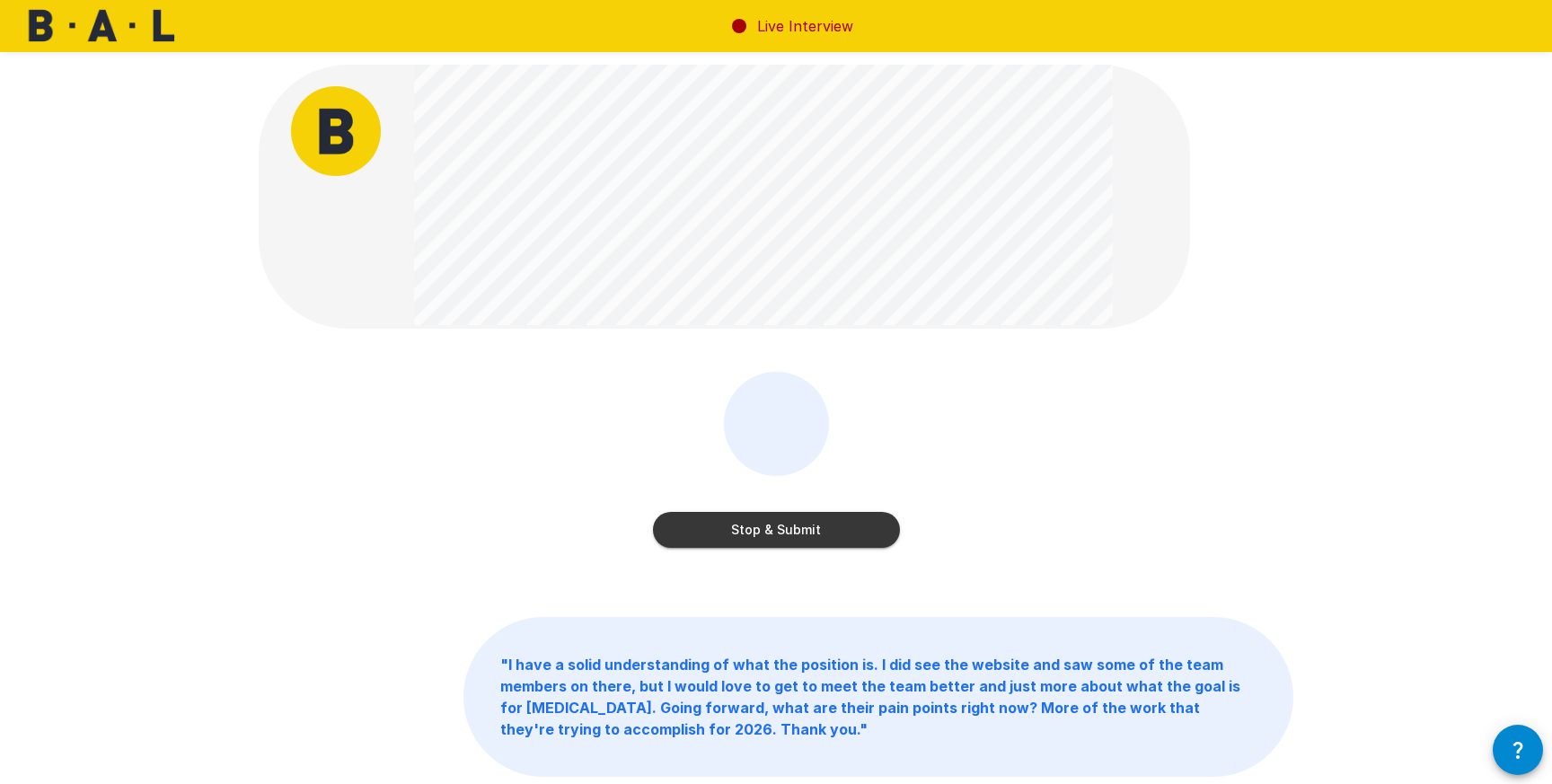
click at [804, 517] on button "Stop & Submit" at bounding box center [776, 529] width 247 height 36
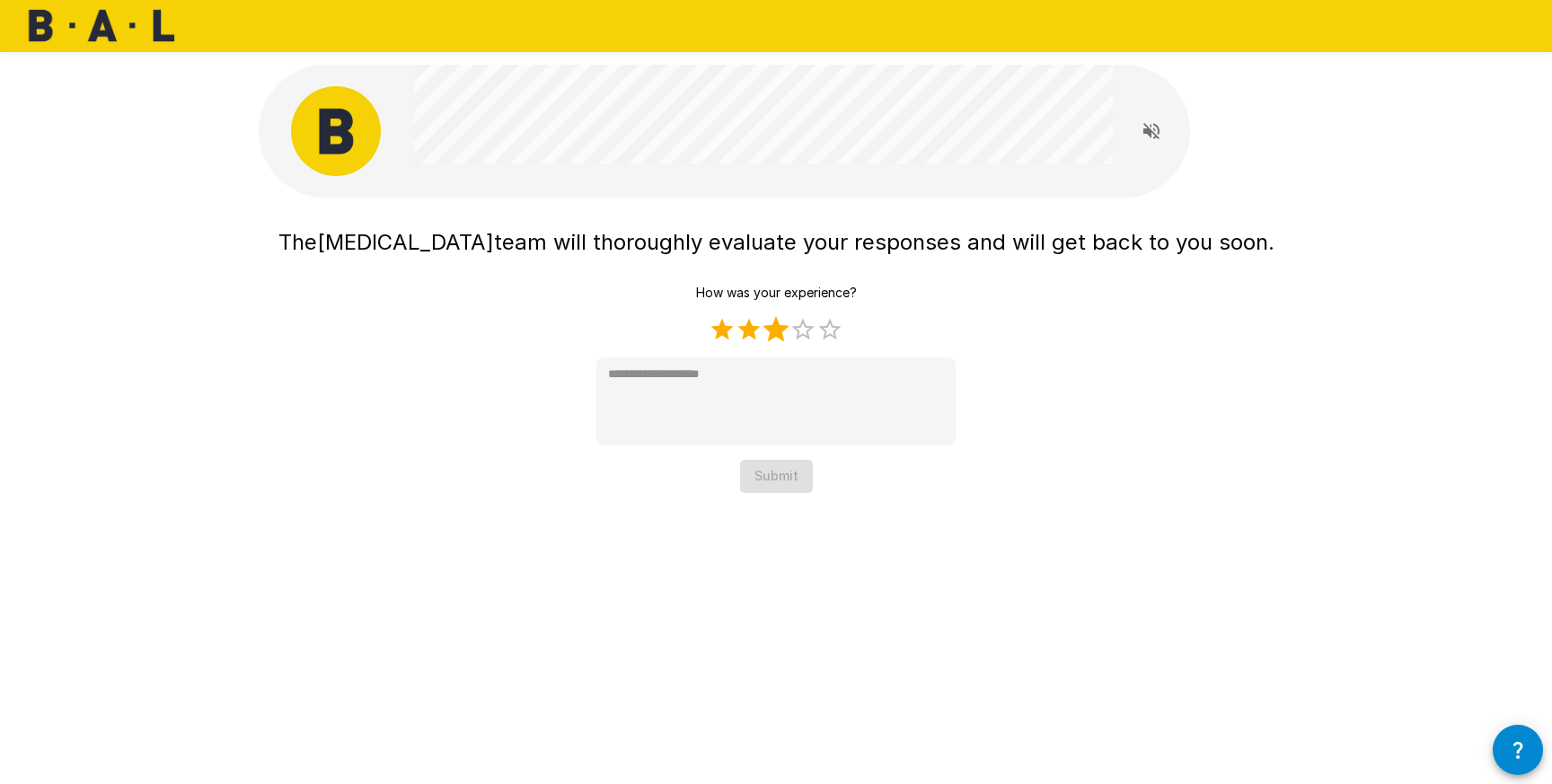
click at [767, 336] on label "3 Stars" at bounding box center [775, 328] width 27 height 27
type textarea "*"
click at [787, 475] on button "Submit" at bounding box center [776, 476] width 72 height 33
